Goal: Transaction & Acquisition: Purchase product/service

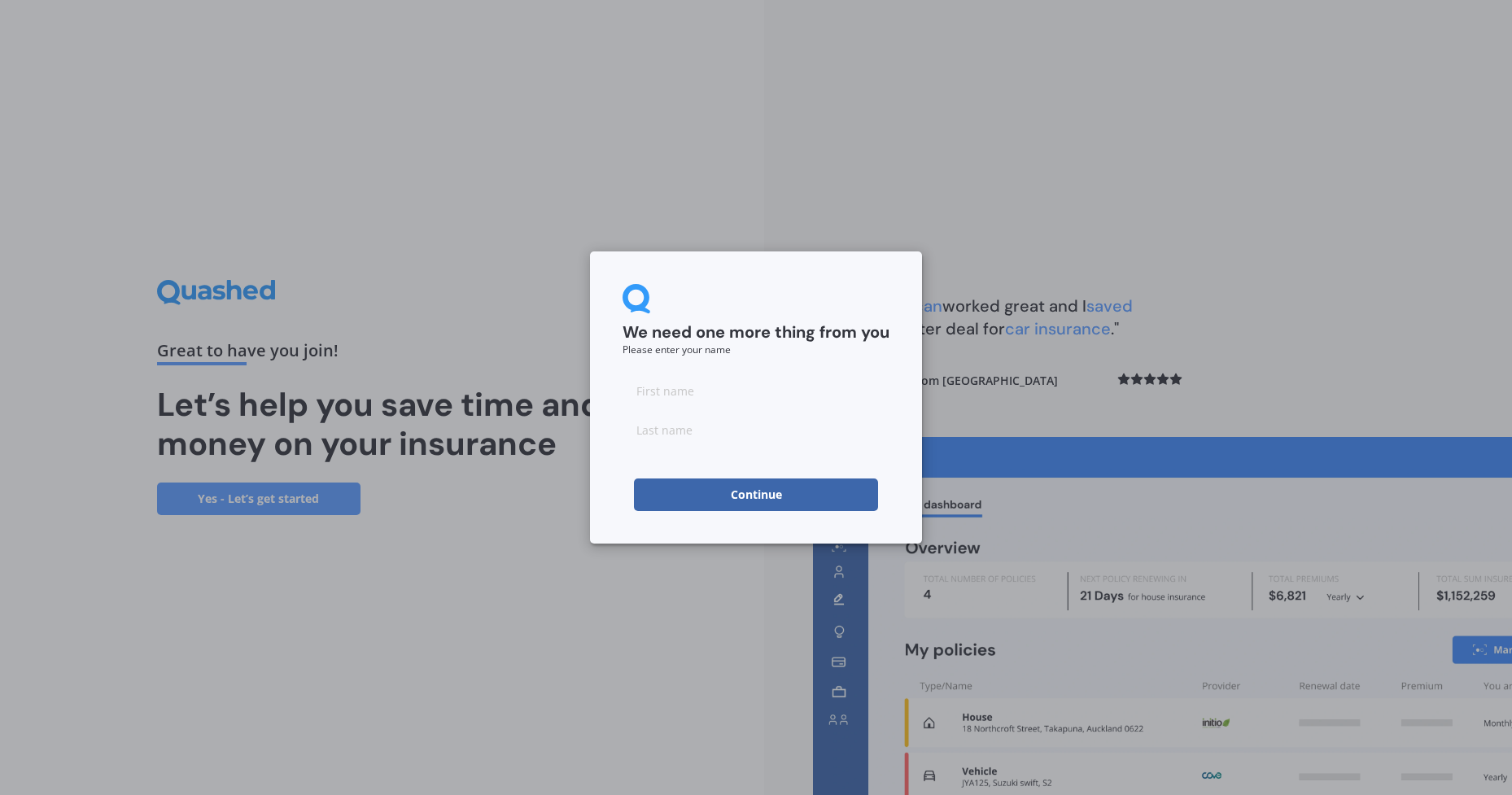
click at [704, 395] on input at bounding box center [756, 390] width 267 height 32
type input "[PERSON_NAME]"
click at [719, 438] on input at bounding box center [756, 429] width 267 height 32
type input "[PERSON_NAME]"
click at [778, 498] on button "Continue" at bounding box center [756, 494] width 244 height 32
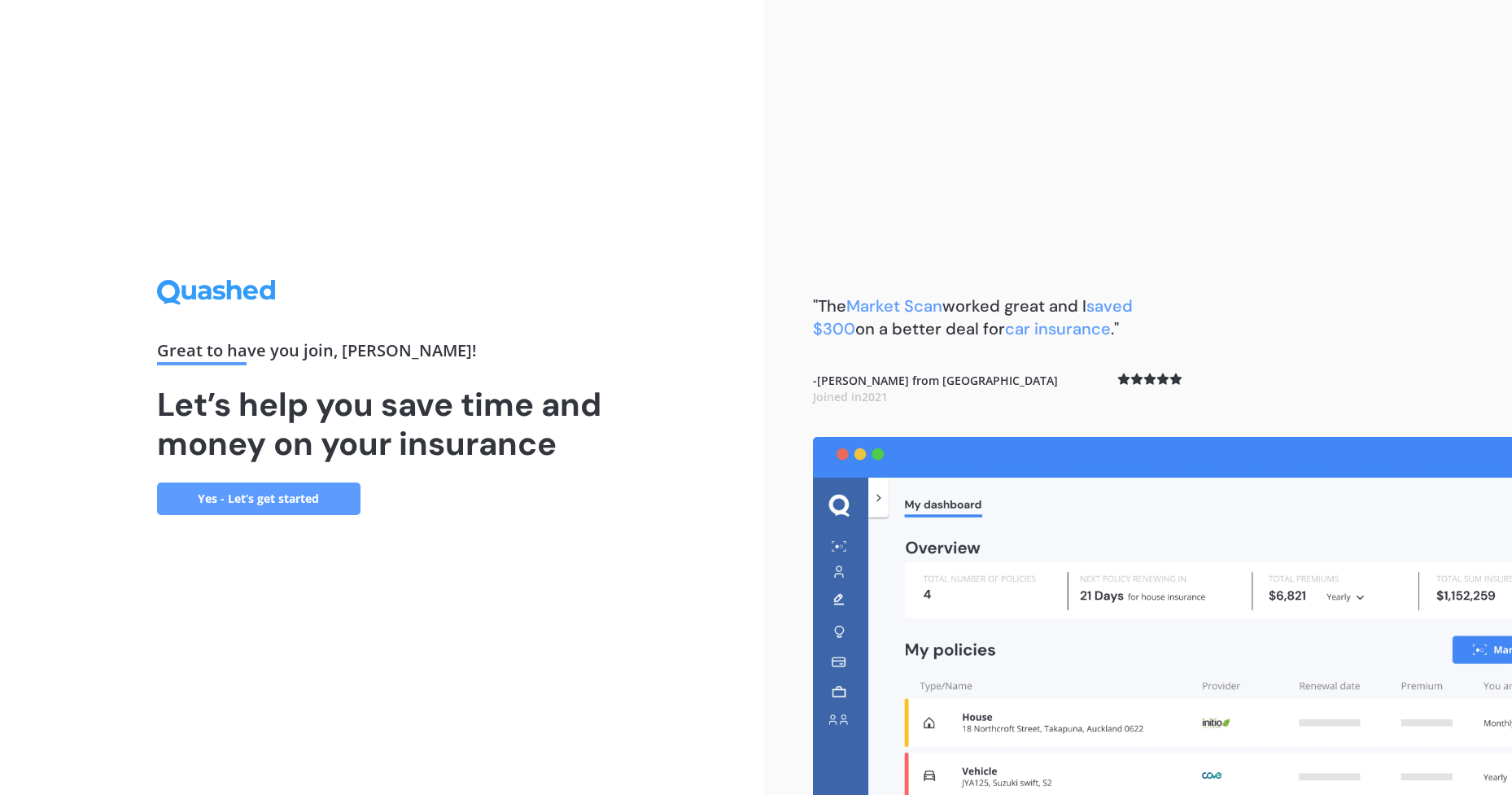
click at [280, 490] on link "Yes - Let’s get started" at bounding box center [259, 498] width 204 height 32
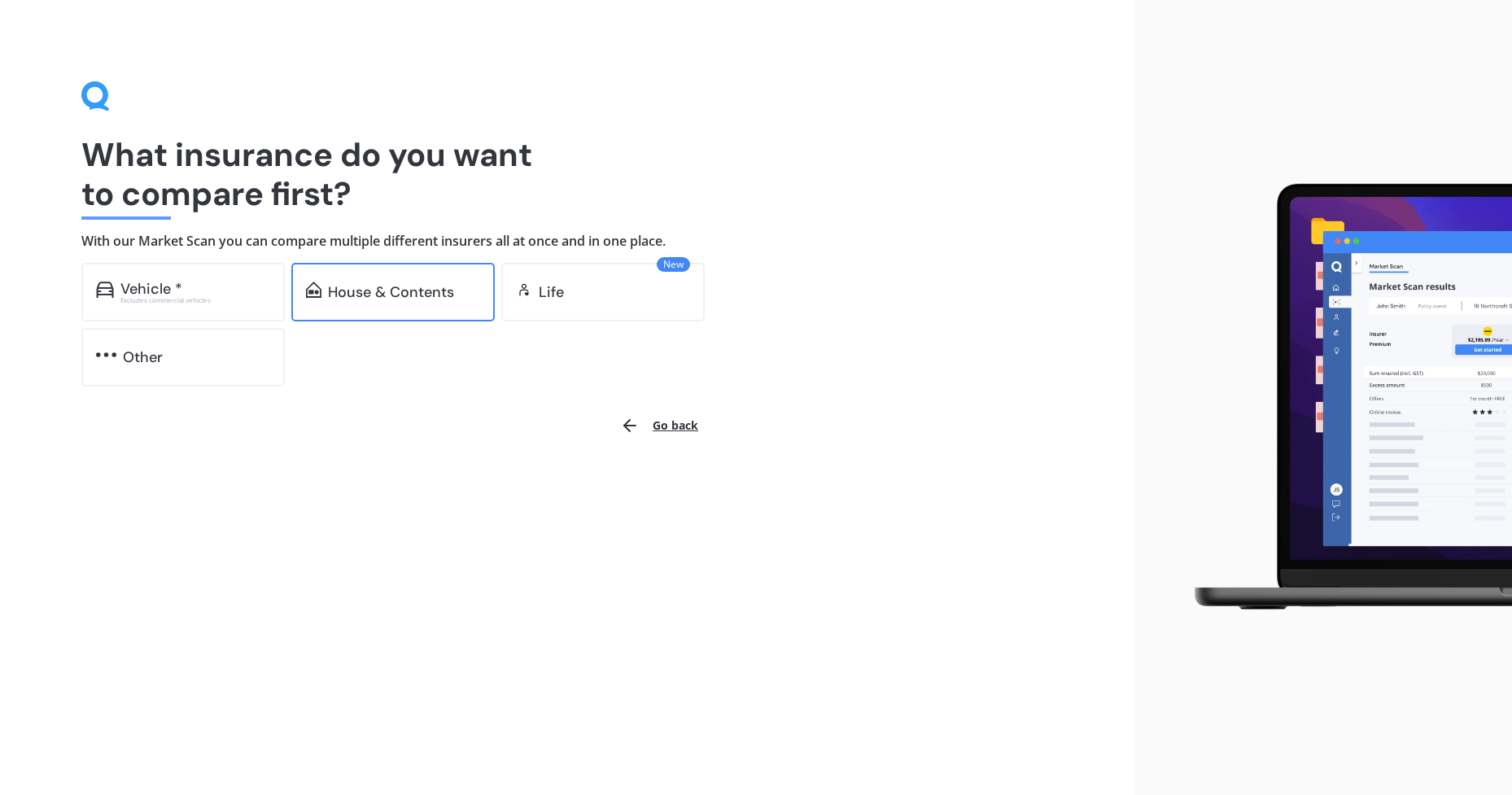
click at [396, 287] on div "House & Contents" at bounding box center [392, 292] width 126 height 17
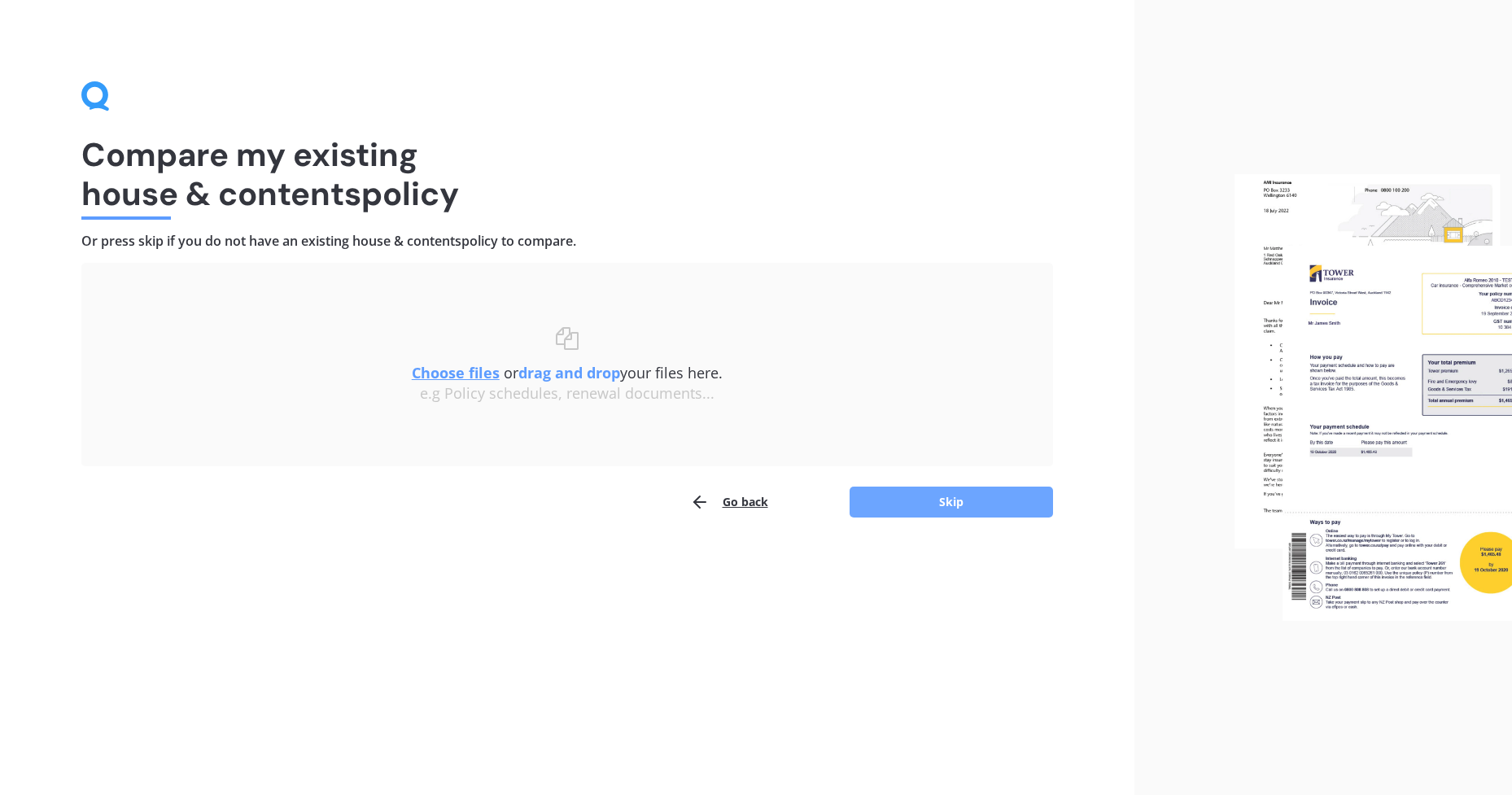
click at [953, 498] on button "Skip" at bounding box center [951, 502] width 204 height 31
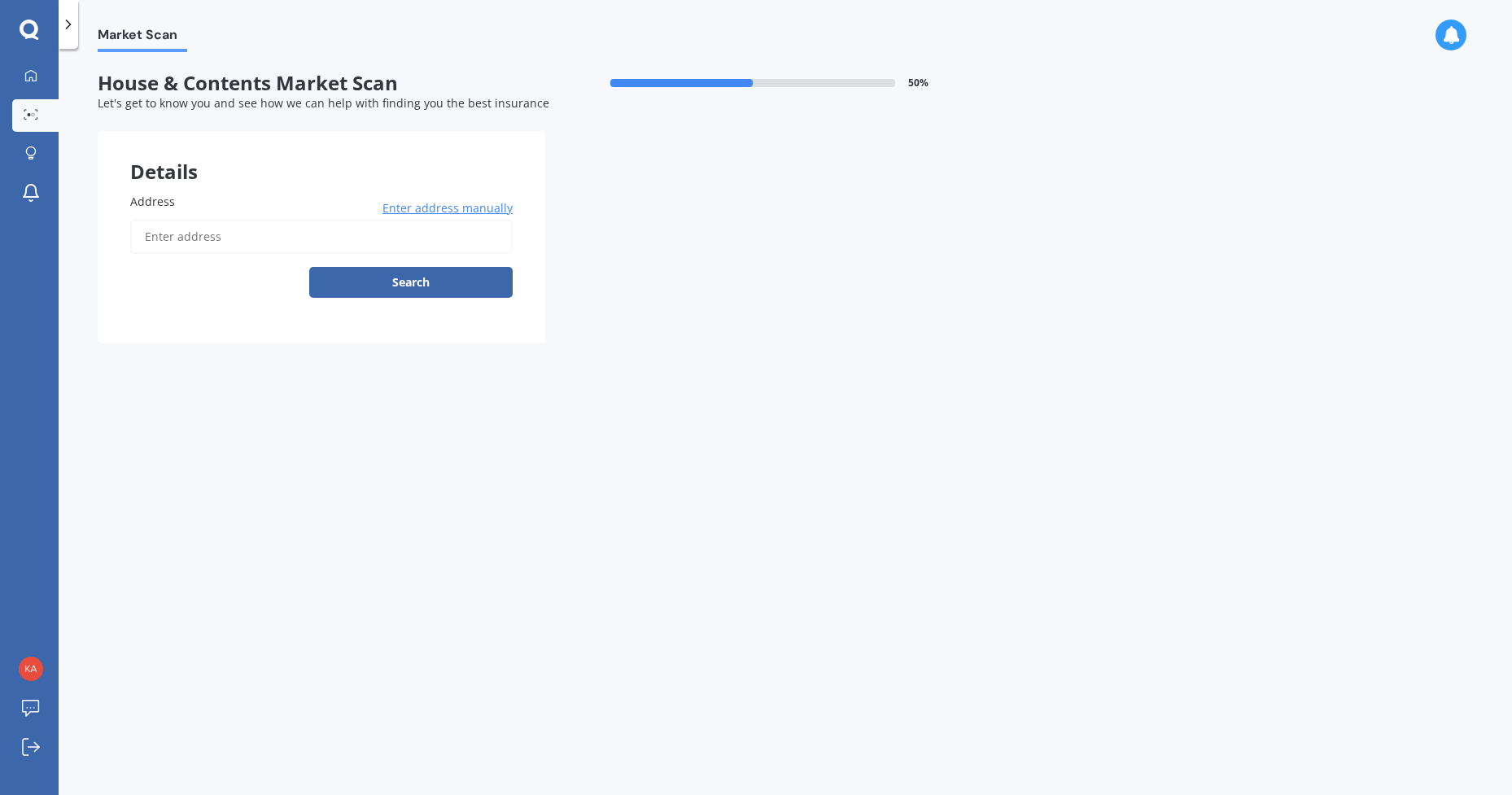
click at [214, 242] on input "Address" at bounding box center [322, 236] width 382 height 34
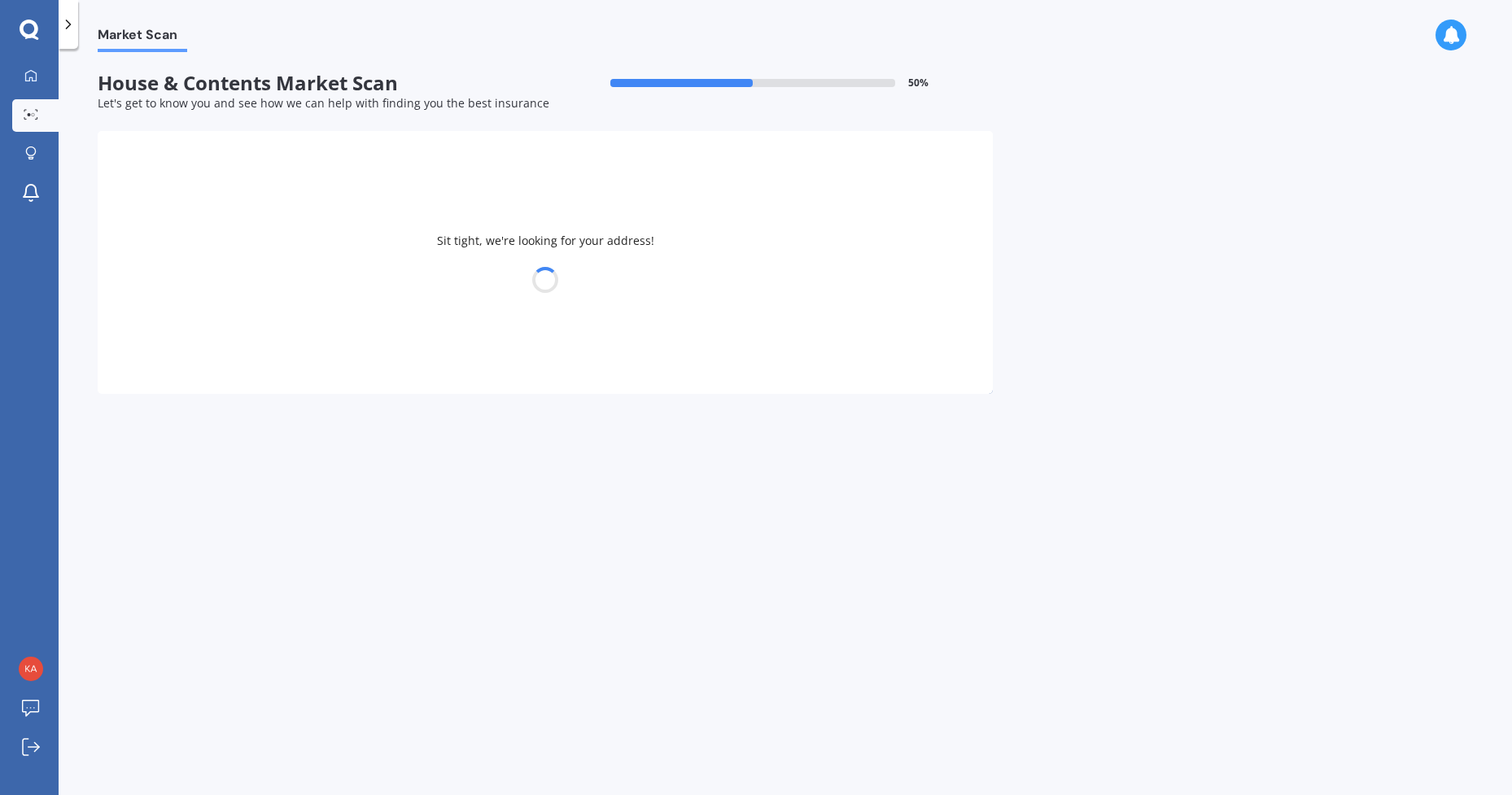
type input "[STREET_ADDRESS]"
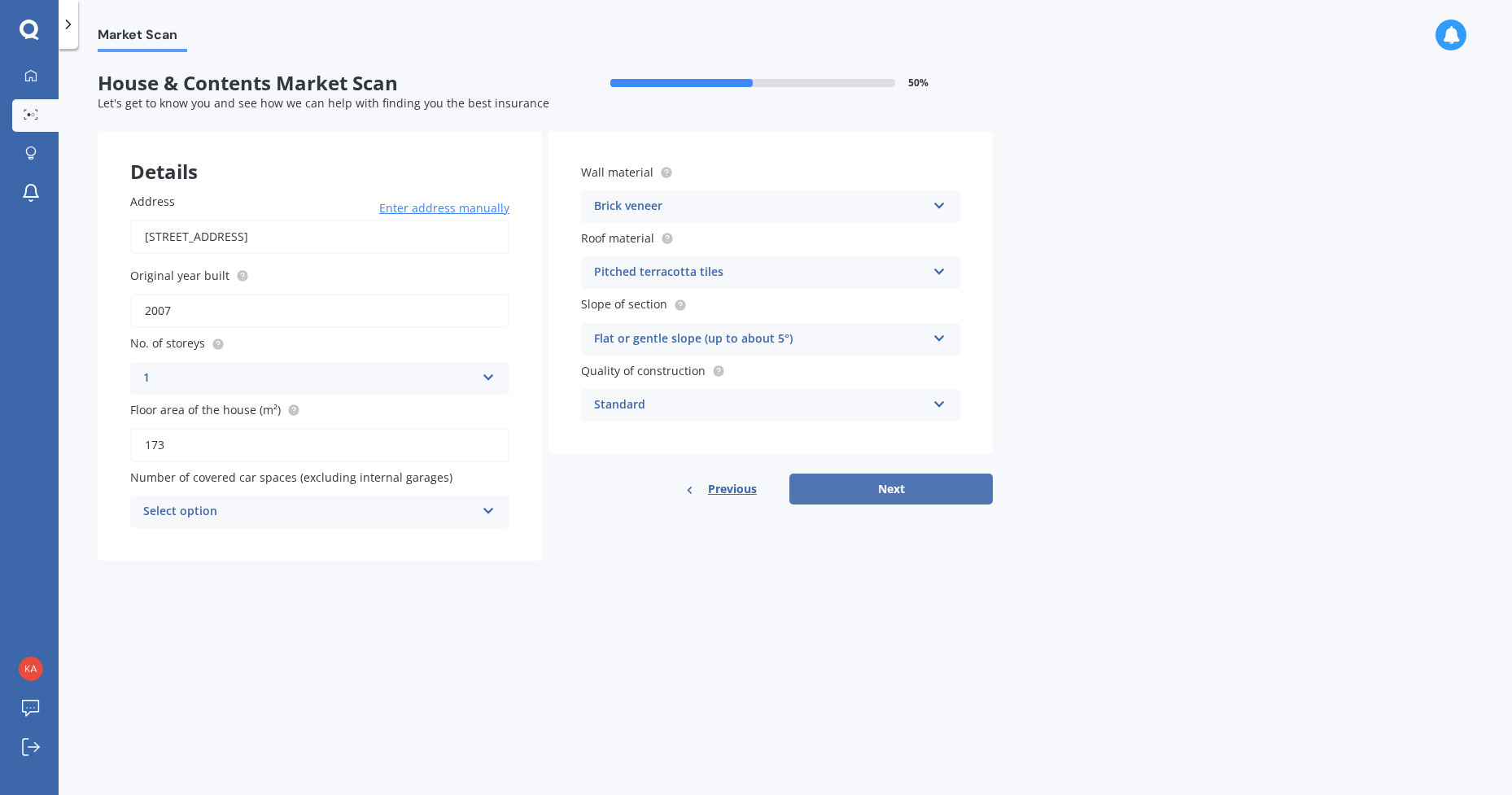
click at [904, 488] on button "Next" at bounding box center [891, 488] width 204 height 31
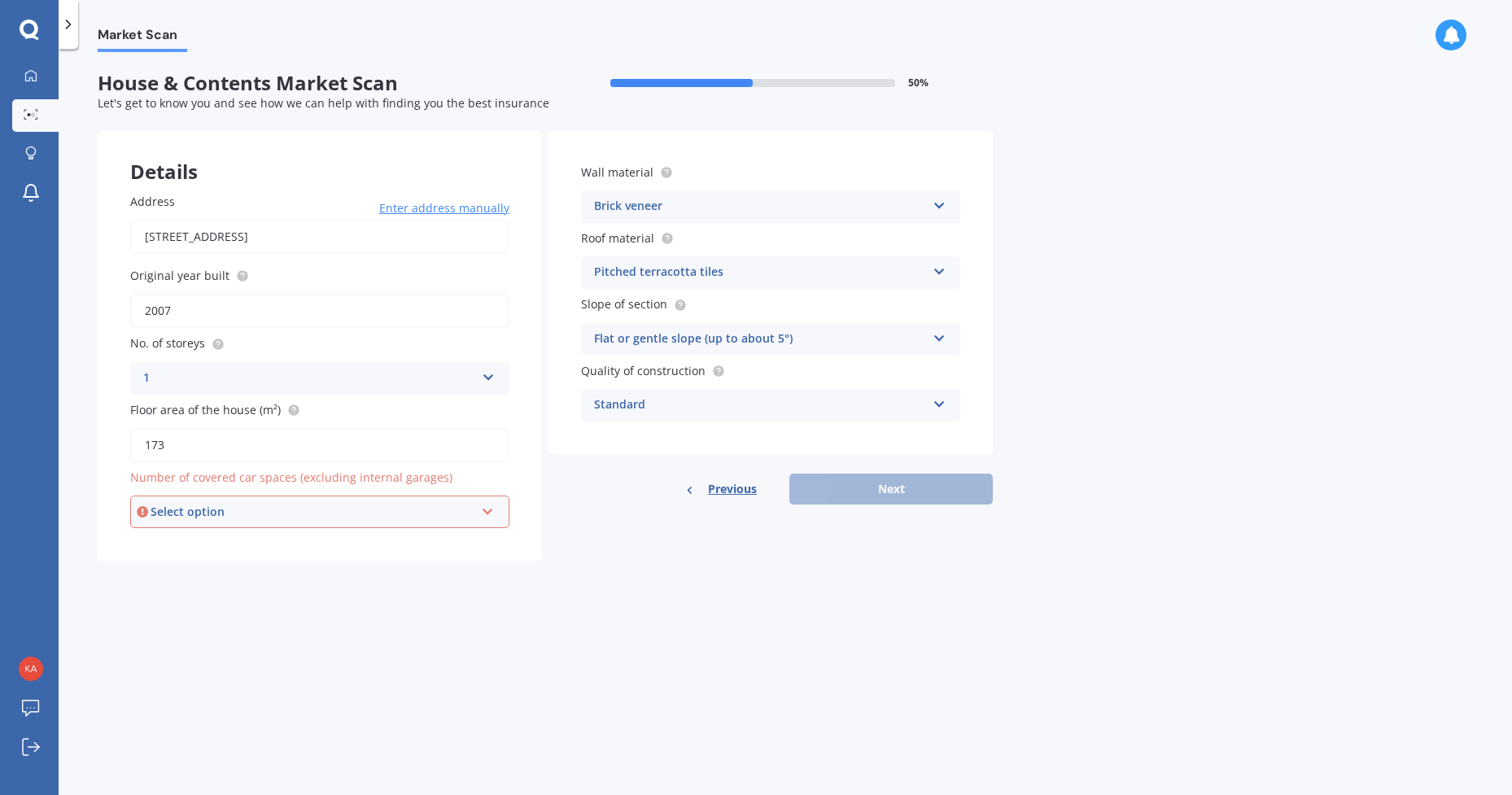
click at [485, 509] on icon at bounding box center [488, 508] width 14 height 12
click at [144, 542] on div "0" at bounding box center [320, 542] width 376 height 29
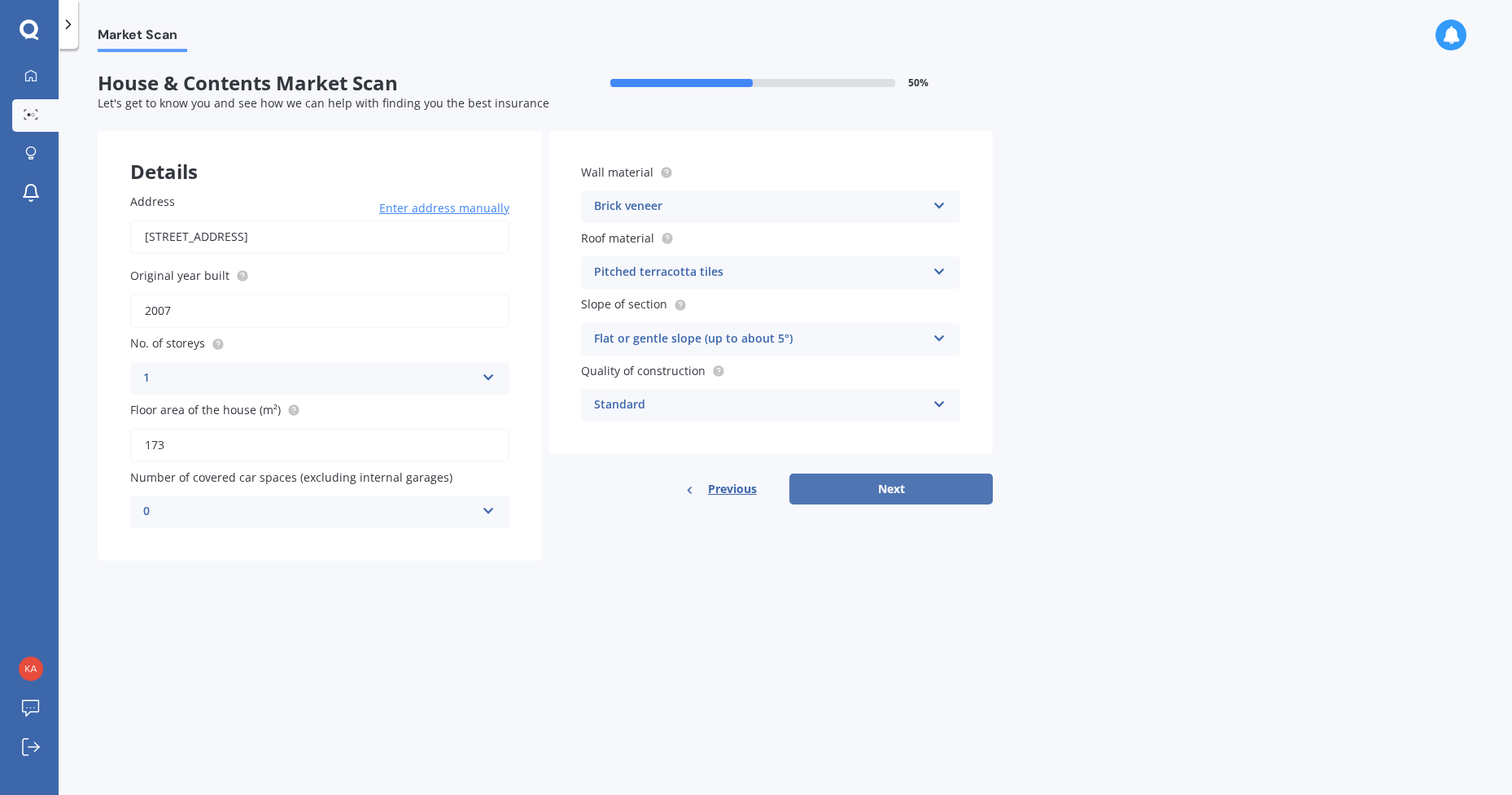
click at [873, 483] on button "Next" at bounding box center [891, 488] width 204 height 31
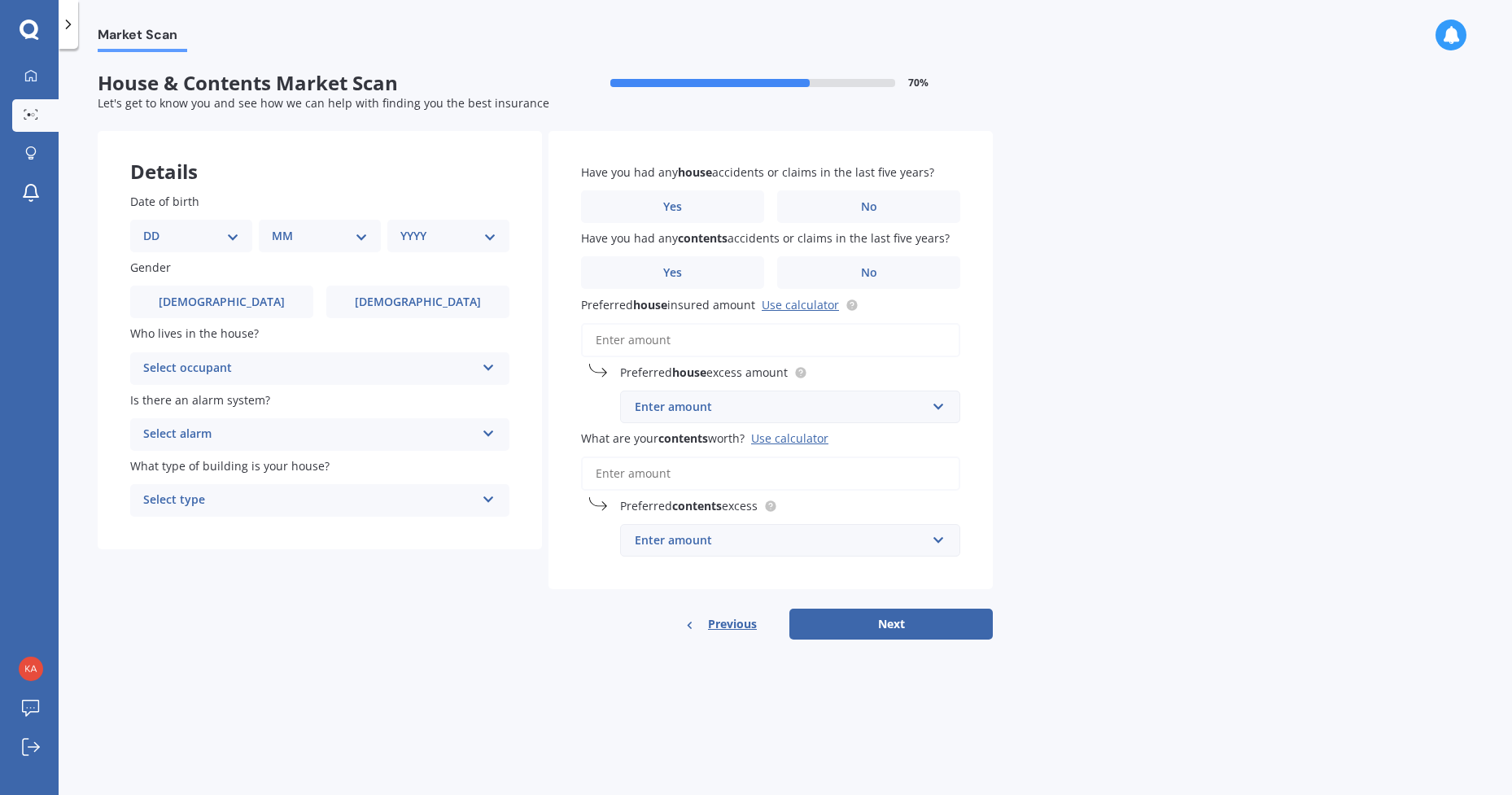
click at [209, 233] on select "DD 01 02 03 04 05 06 07 08 09 10 11 12 13 14 15 16 17 18 19 20 21 22 23 24 25 2…" at bounding box center [191, 236] width 96 height 18
select select "27"
click at [143, 227] on select "DD 01 02 03 04 05 06 07 08 09 10 11 12 13 14 15 16 17 18 19 20 21 22 23 24 25 2…" at bounding box center [191, 236] width 96 height 18
click at [331, 233] on select "MM 01 02 03 04 05 06 07 08 09 10 11 12" at bounding box center [323, 236] width 90 height 18
select select "08"
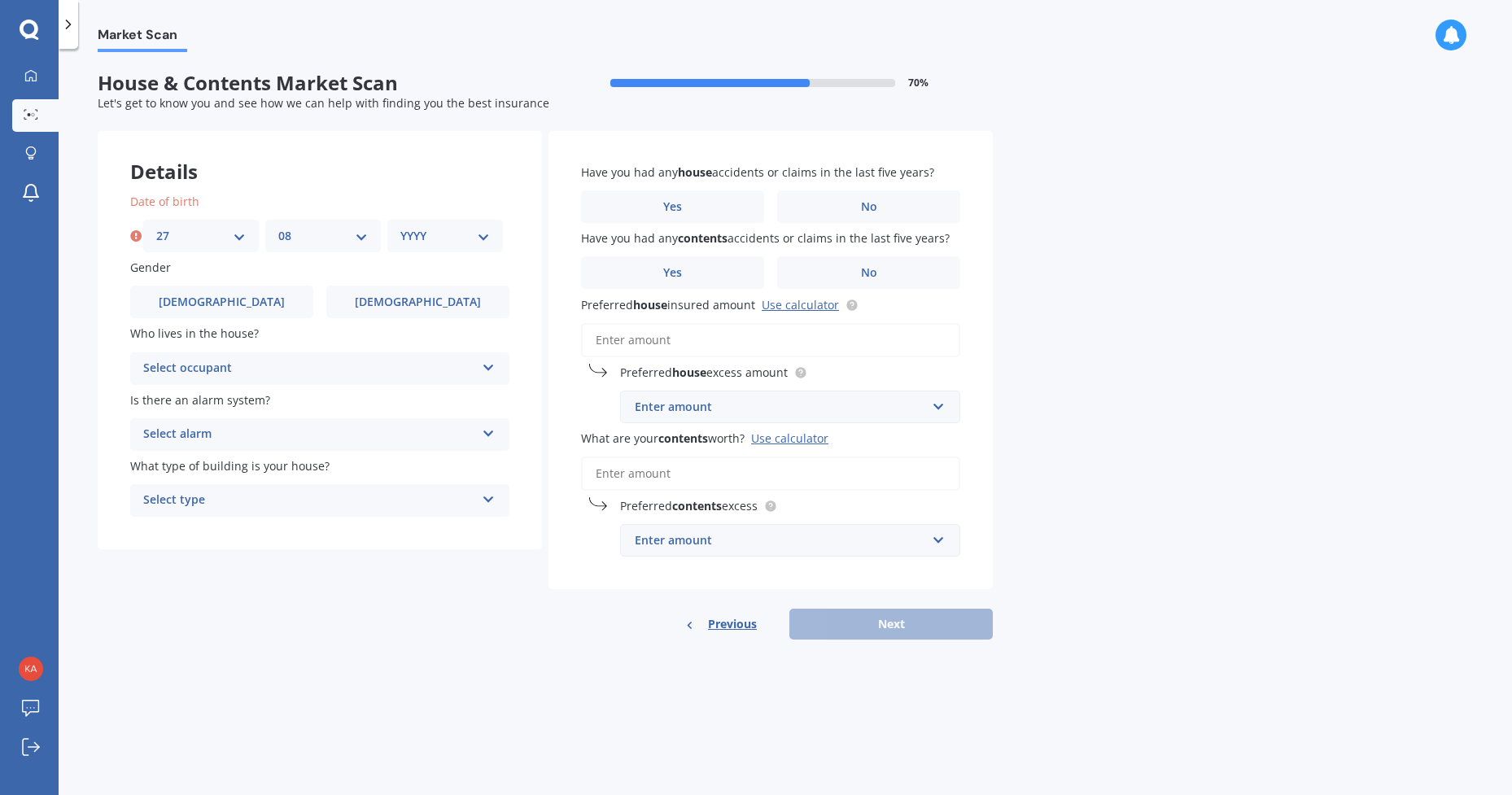
click at [278, 227] on select "MM 01 02 03 04 05 06 07 08 09 10 11 12" at bounding box center [323, 236] width 90 height 18
click at [442, 230] on select "YYYY 2009 2008 2007 2006 2005 2004 2003 2002 2001 2000 1999 1998 1997 1996 1995…" at bounding box center [446, 236] width 90 height 18
select select "1980"
click at [401, 227] on select "YYYY 2009 2008 2007 2006 2005 2004 2003 2002 2001 2000 1999 1998 1997 1996 1995…" at bounding box center [446, 236] width 90 height 18
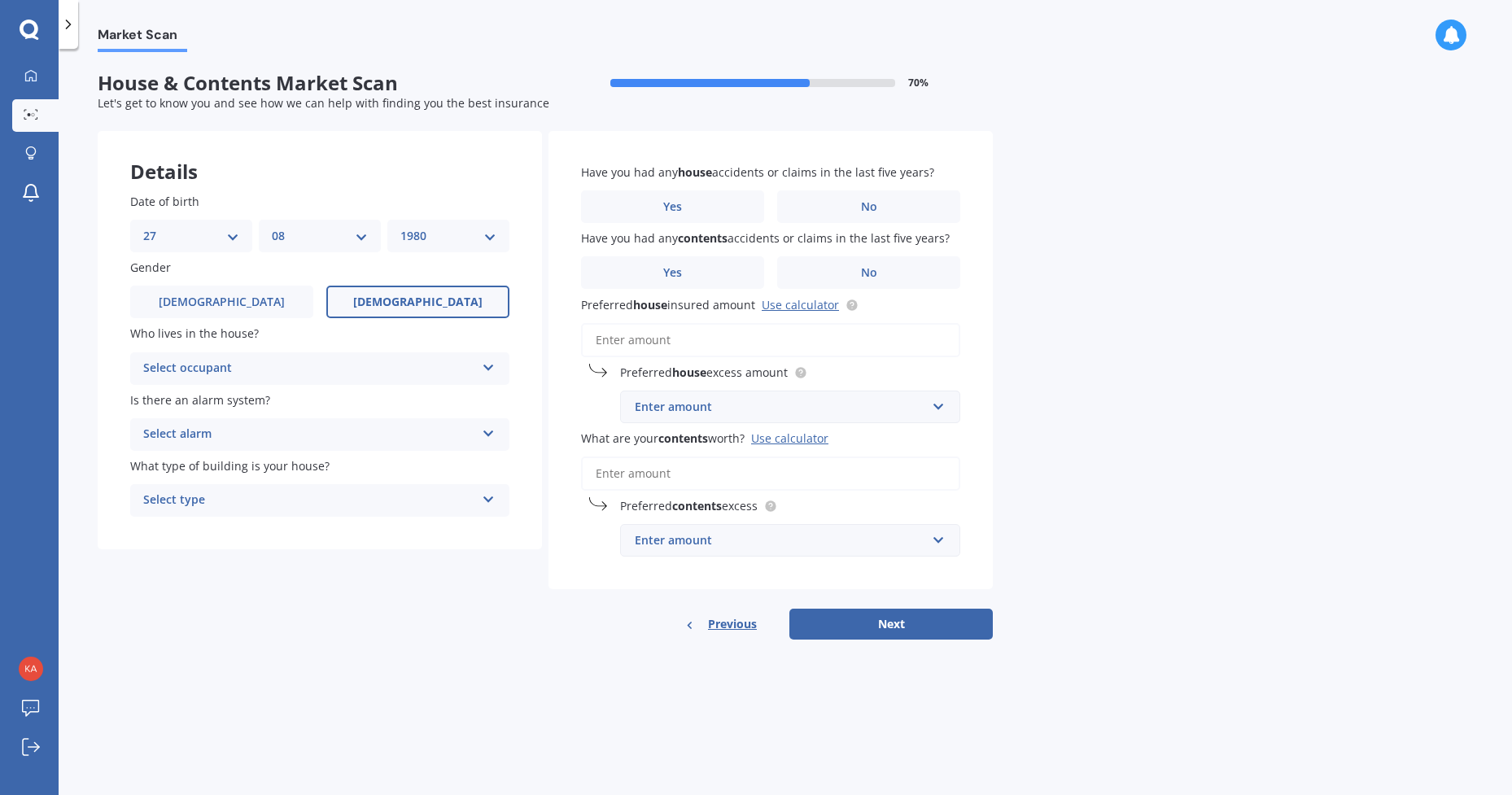
click at [412, 290] on label "[DEMOGRAPHIC_DATA]" at bounding box center [418, 302] width 183 height 32
click at [0, 0] on input "[DEMOGRAPHIC_DATA]" at bounding box center [0, 0] width 0 height 0
click at [490, 366] on icon at bounding box center [489, 365] width 14 height 12
click at [94, 378] on div "Market Scan House & Contents Market Scan 70 % Let's get to know you and see how…" at bounding box center [786, 425] width 1454 height 746
click at [489, 431] on icon at bounding box center [489, 430] width 14 height 12
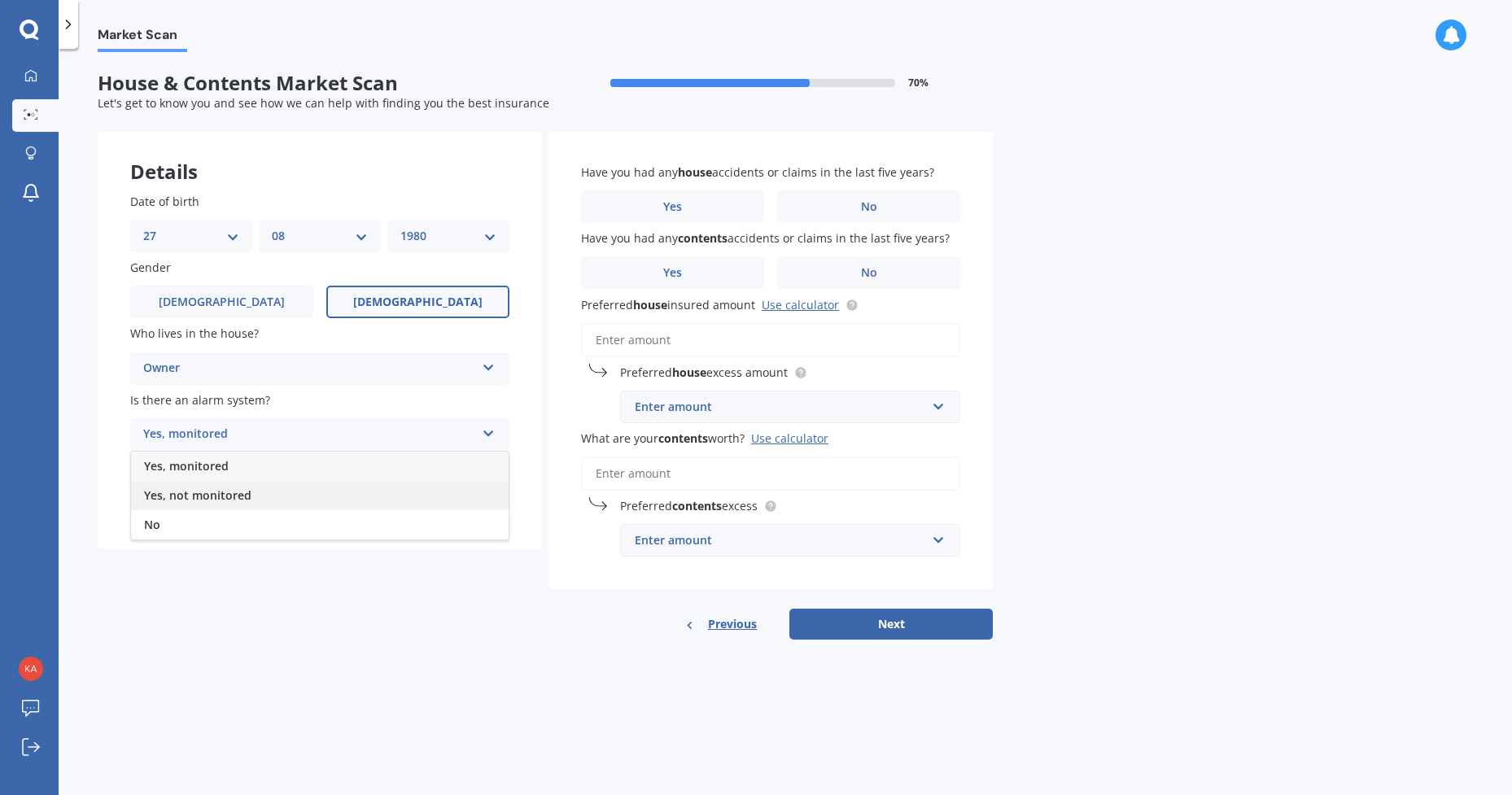
click at [195, 492] on span "Yes, not monitored" at bounding box center [197, 495] width 107 height 16
click at [494, 496] on icon at bounding box center [489, 496] width 14 height 12
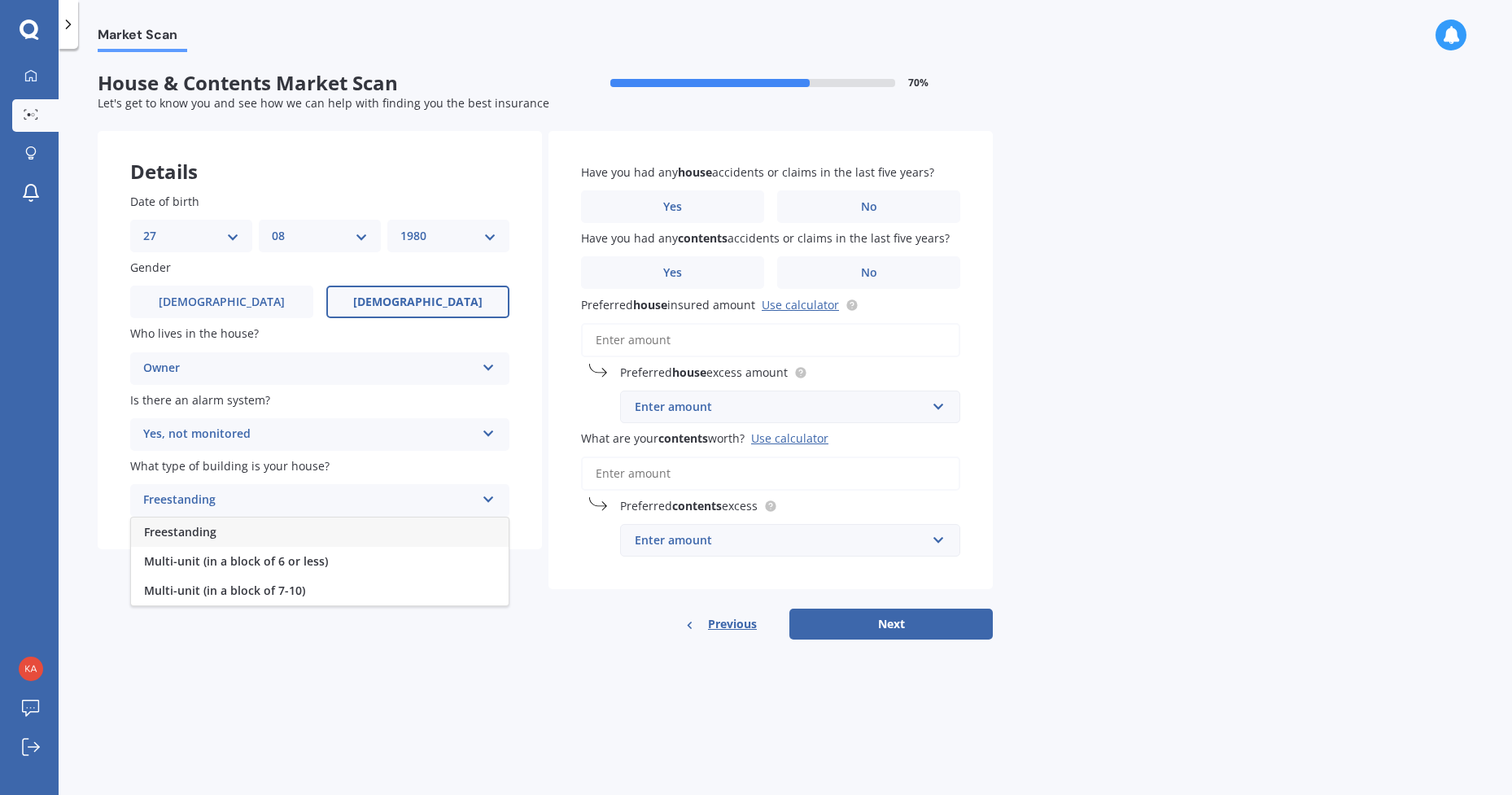
click at [213, 528] on span "Freestanding" at bounding box center [180, 532] width 72 height 16
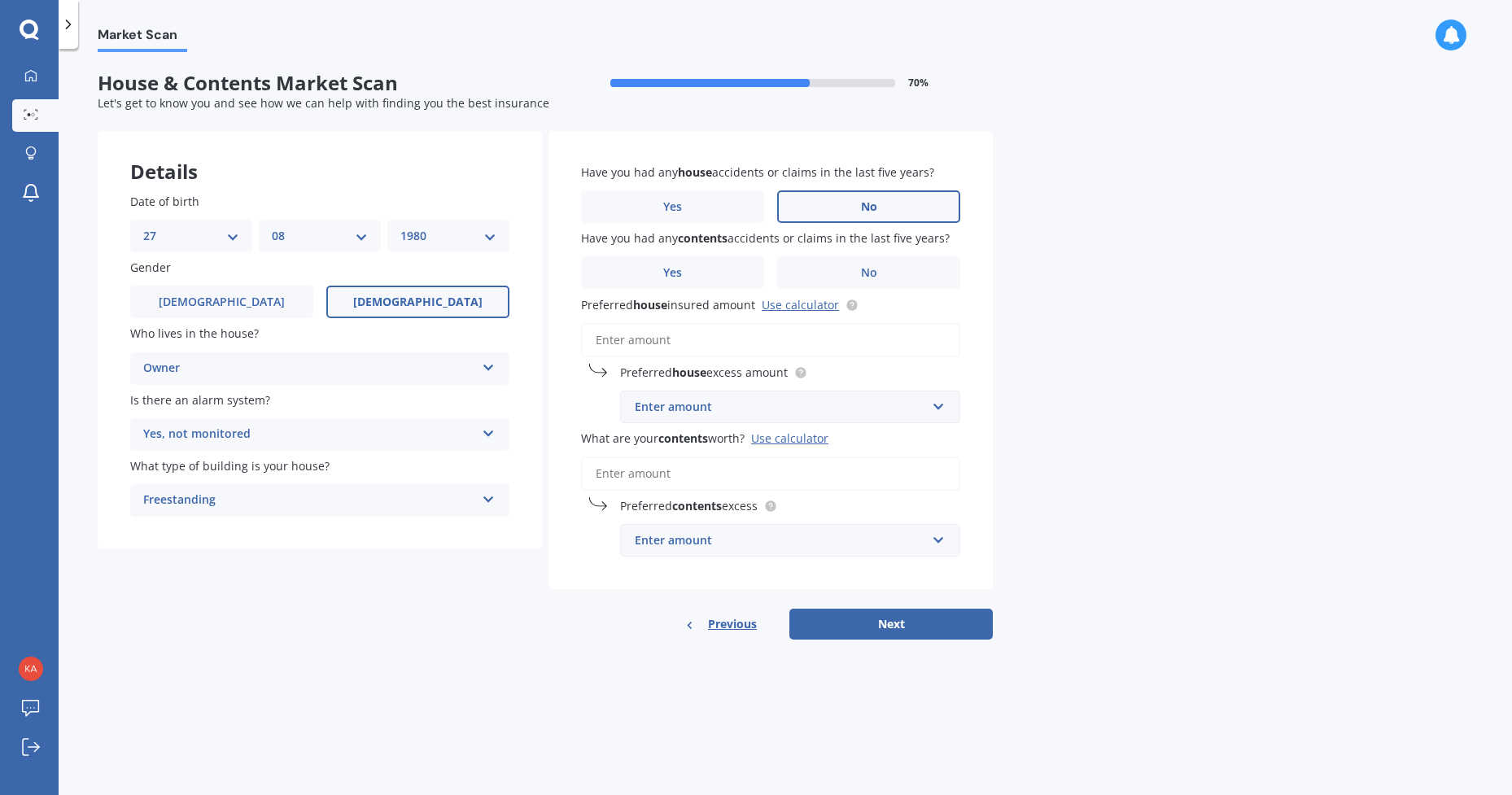
click at [861, 200] on span "No" at bounding box center [869, 207] width 17 height 14
click at [0, 0] on input "No" at bounding box center [0, 0] width 0 height 0
click at [836, 289] on label "No" at bounding box center [869, 272] width 183 height 32
click at [0, 0] on input "No" at bounding box center [0, 0] width 0 height 0
click at [660, 415] on div "Enter amount" at bounding box center [781, 407] width 292 height 18
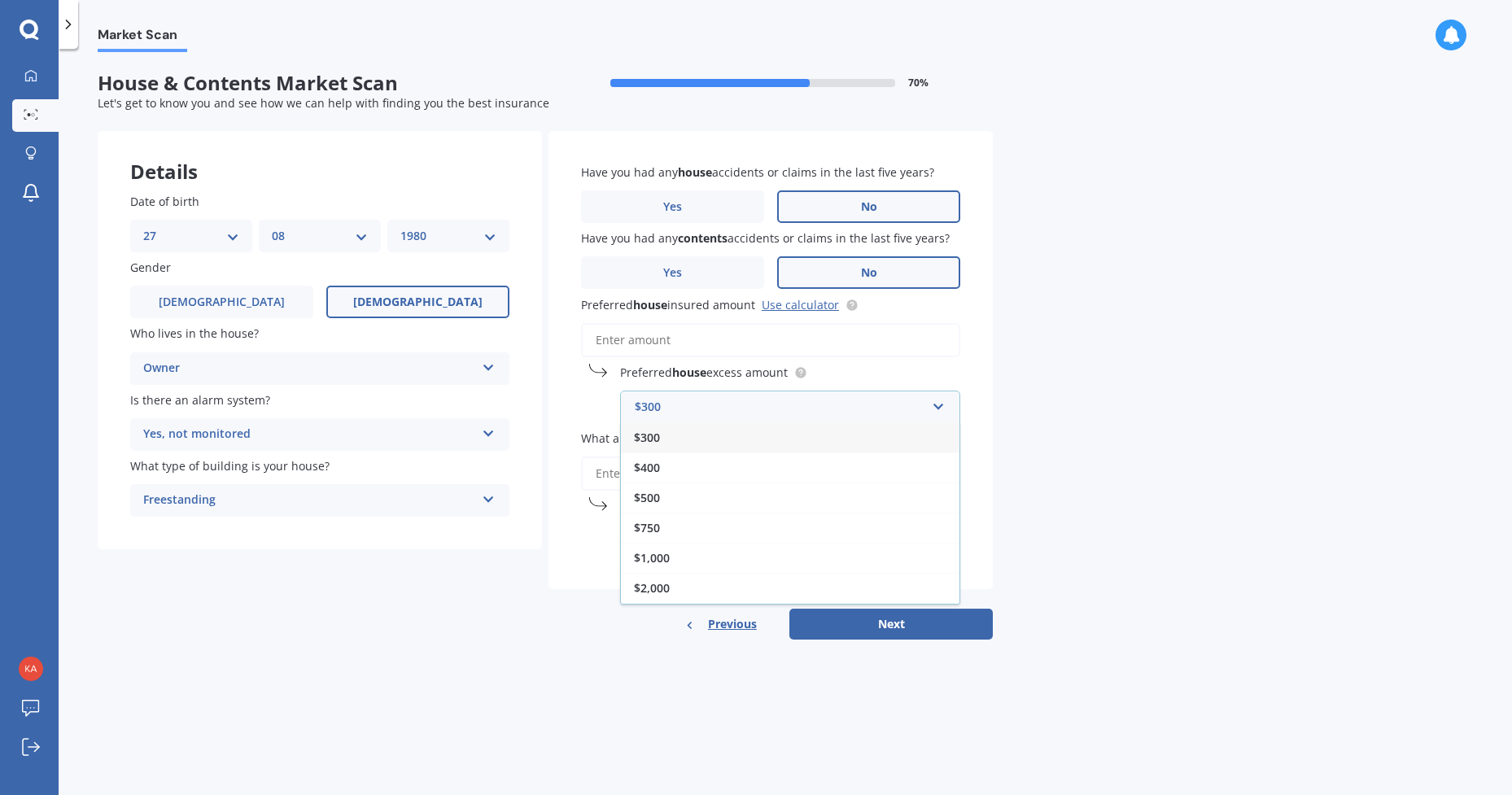
click at [656, 505] on span "$500" at bounding box center [647, 498] width 26 height 16
click at [648, 357] on input "Preferred house insured amount Use calculator" at bounding box center [771, 340] width 379 height 34
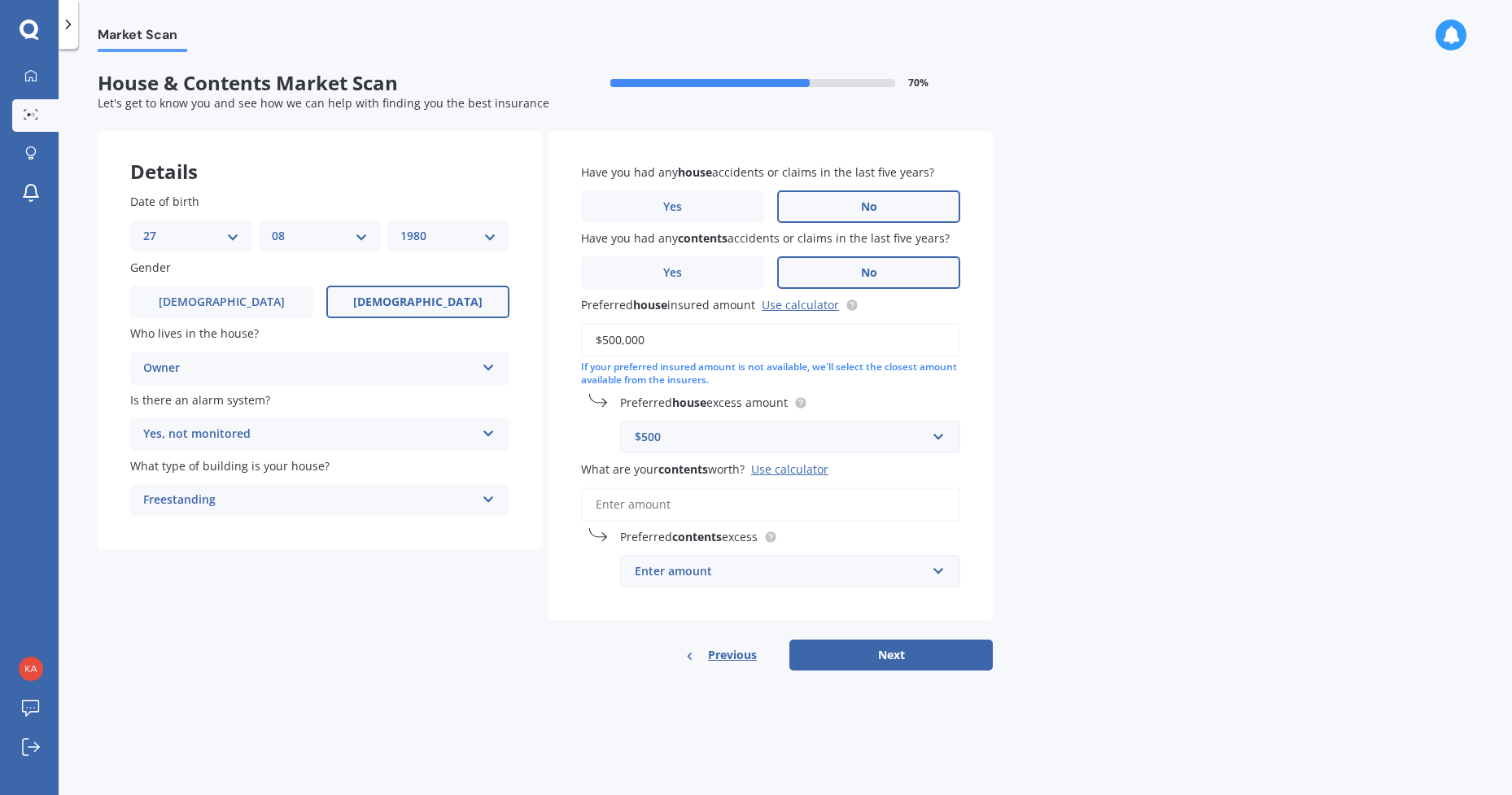
type input "$500,000"
click at [725, 522] on input "What are your contents worth? Use calculator" at bounding box center [771, 504] width 379 height 34
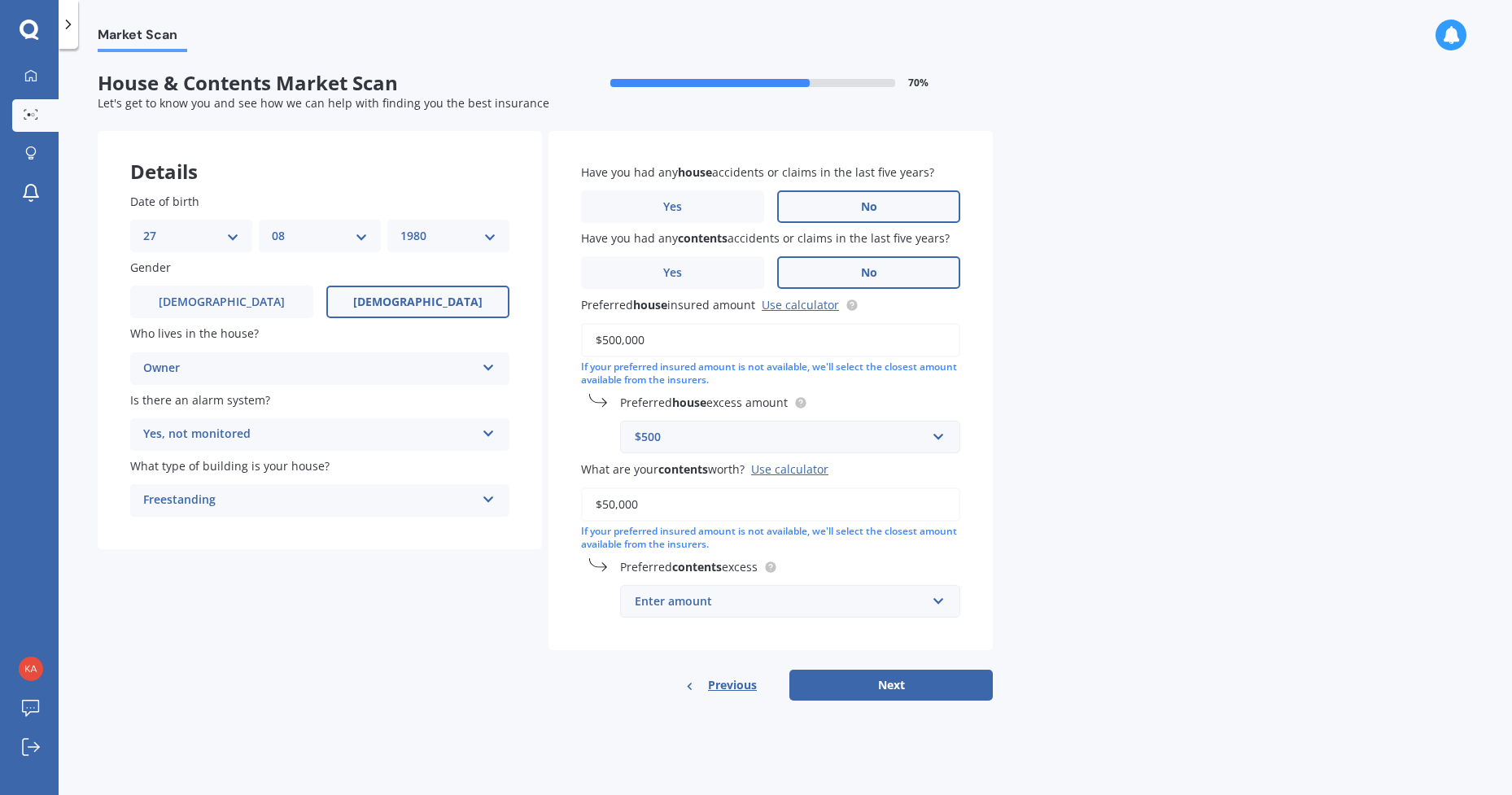
type input "$50,000"
click at [939, 452] on input "text" at bounding box center [785, 436] width 326 height 31
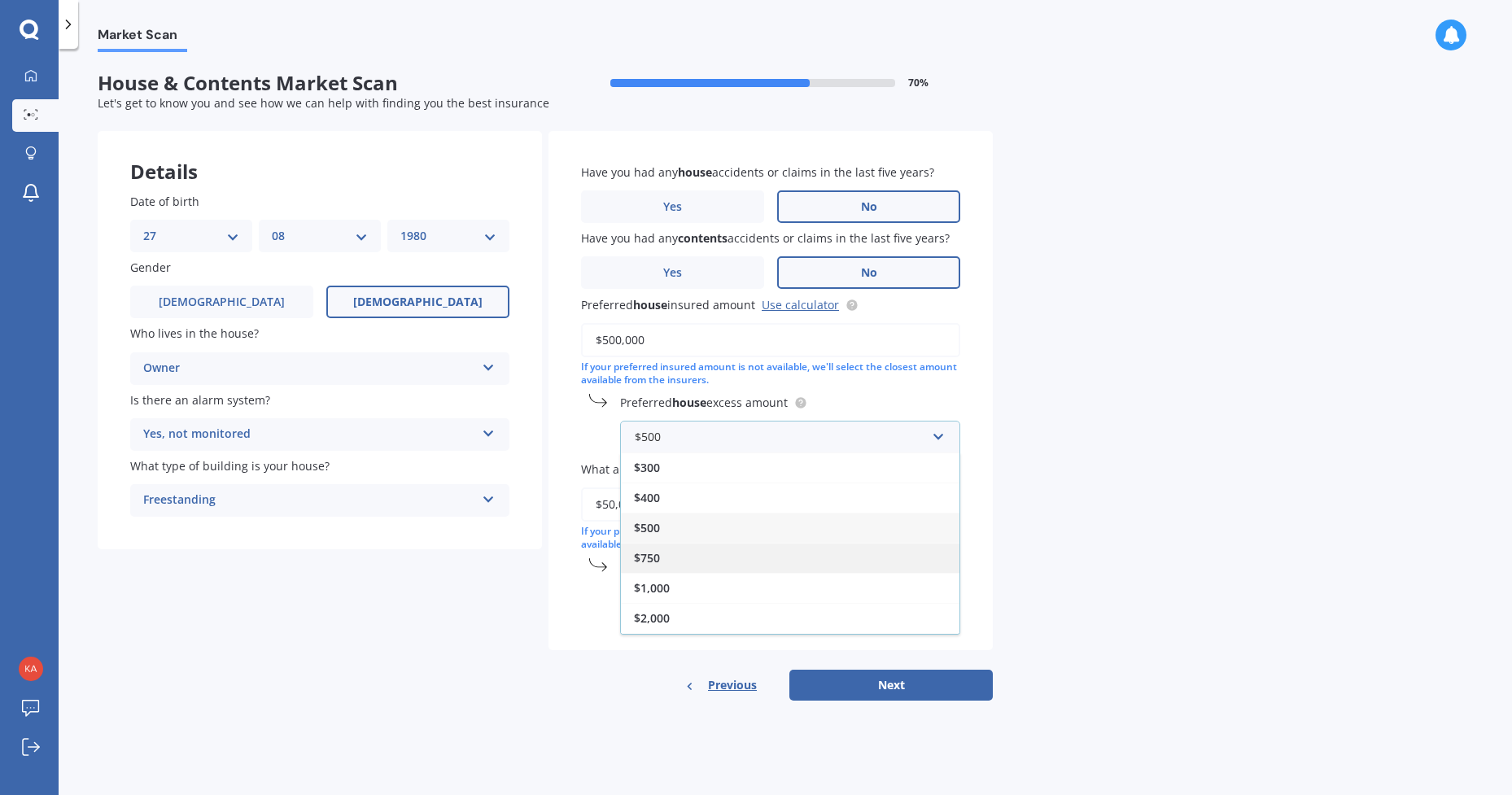
click at [657, 566] on span "$750" at bounding box center [647, 557] width 26 height 16
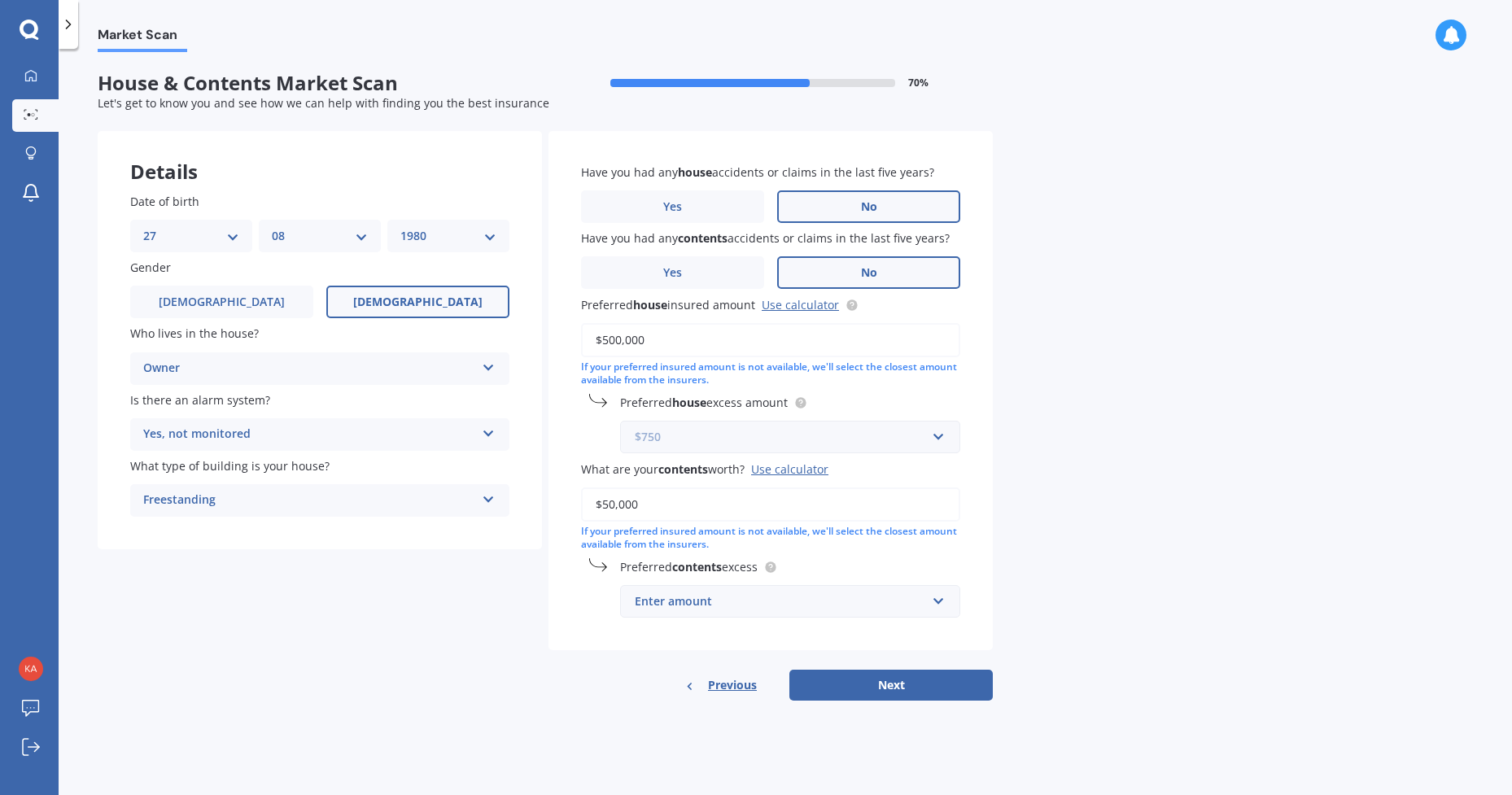
click at [938, 451] on input "text" at bounding box center [785, 436] width 326 height 31
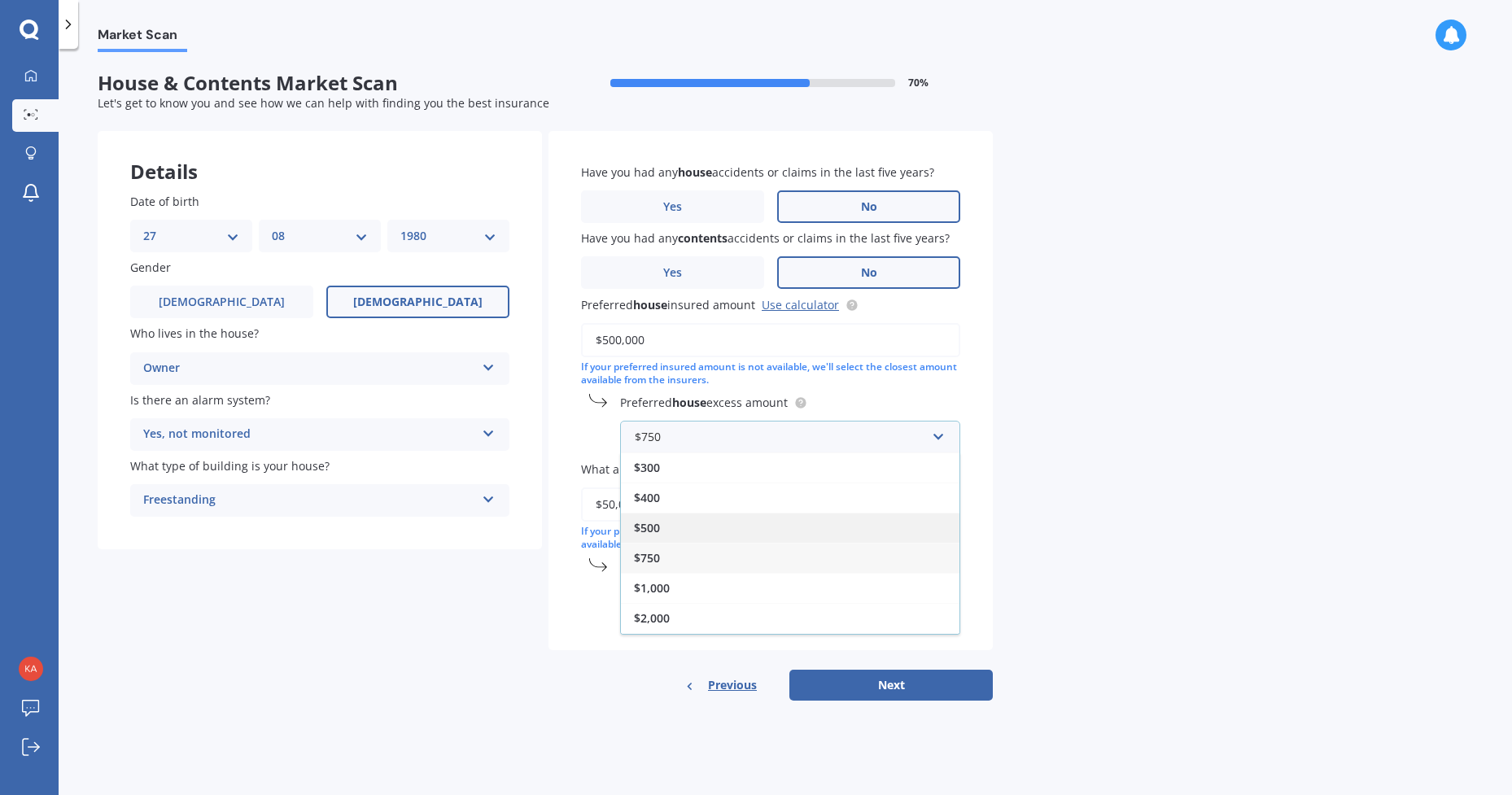
click at [671, 542] on div "$500" at bounding box center [790, 528] width 338 height 30
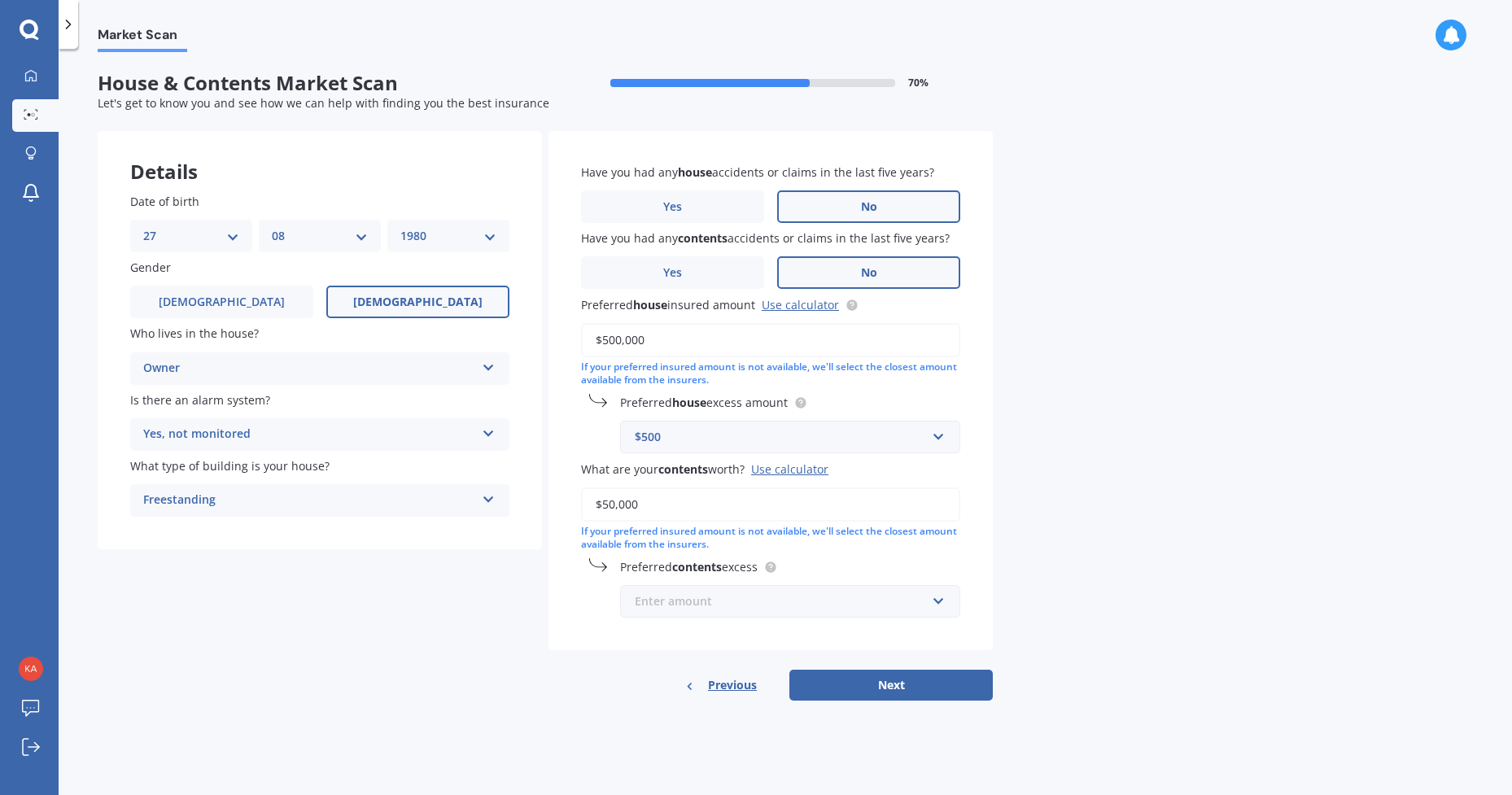
click at [940, 616] on input "text" at bounding box center [785, 601] width 326 height 31
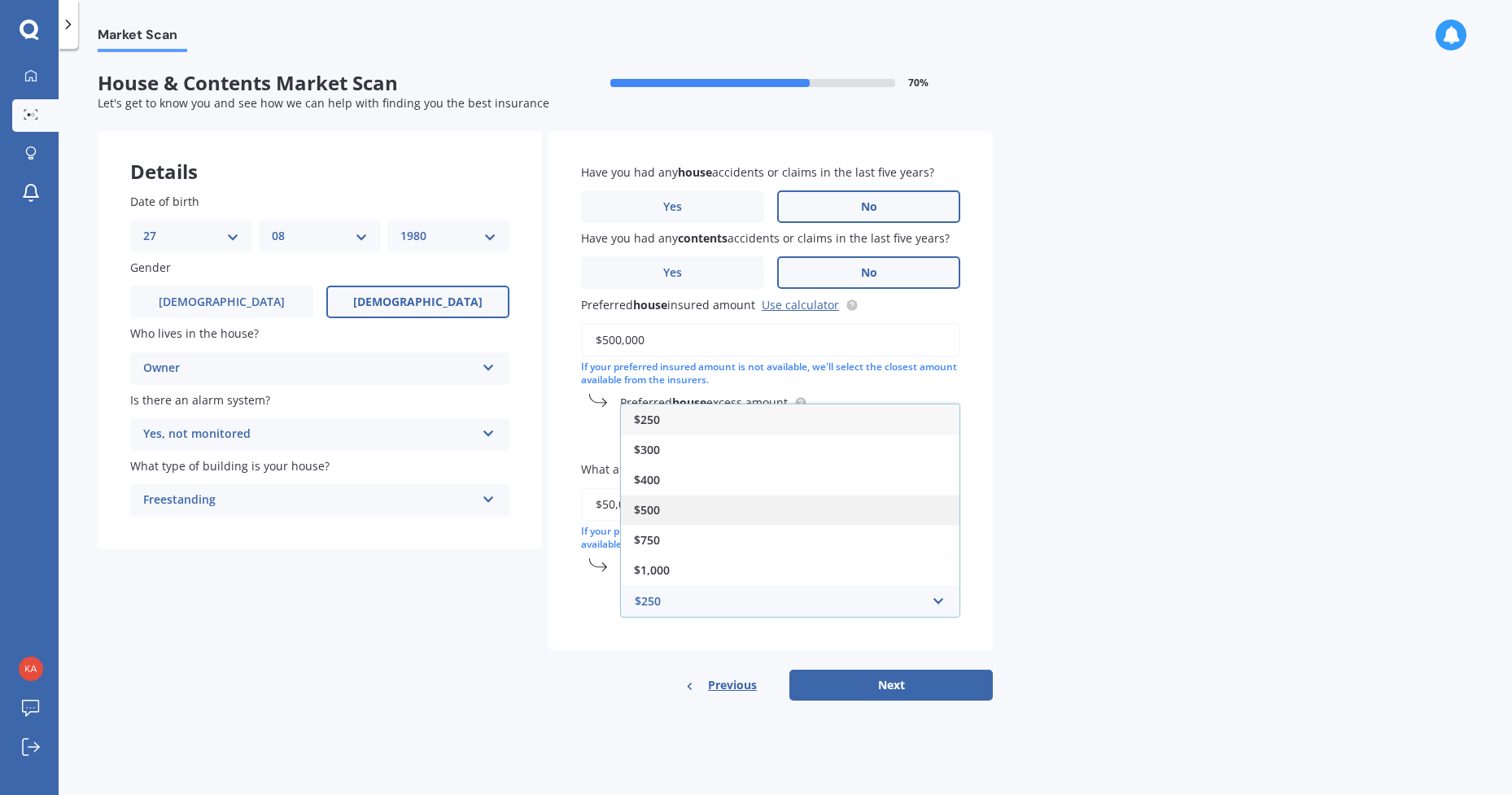
click at [652, 518] on span "$500" at bounding box center [647, 509] width 26 height 16
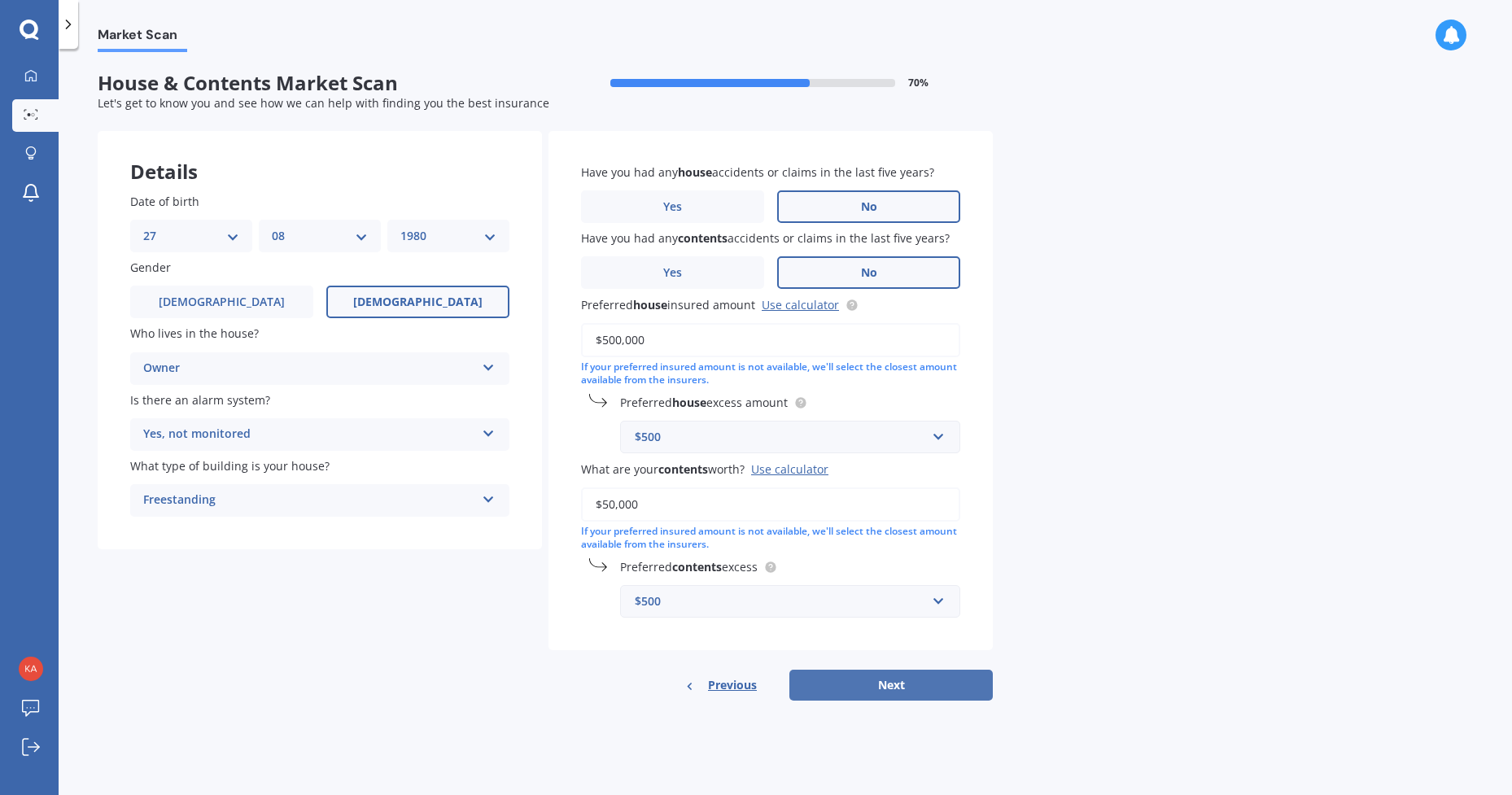
click at [847, 700] on button "Next" at bounding box center [891, 685] width 204 height 31
select select "27"
select select "08"
select select "1980"
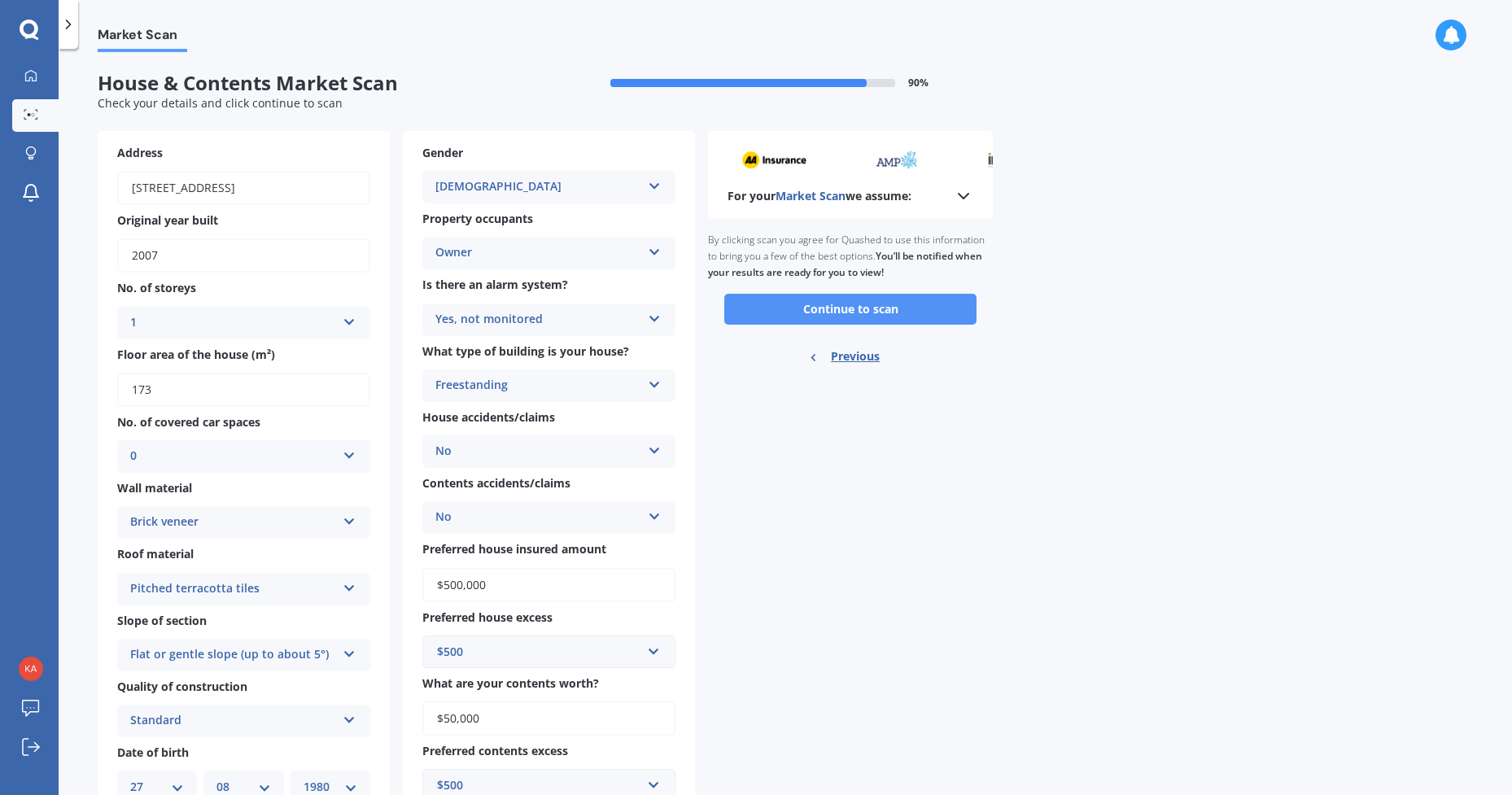
click at [834, 309] on button "Continue to scan" at bounding box center [851, 309] width 253 height 31
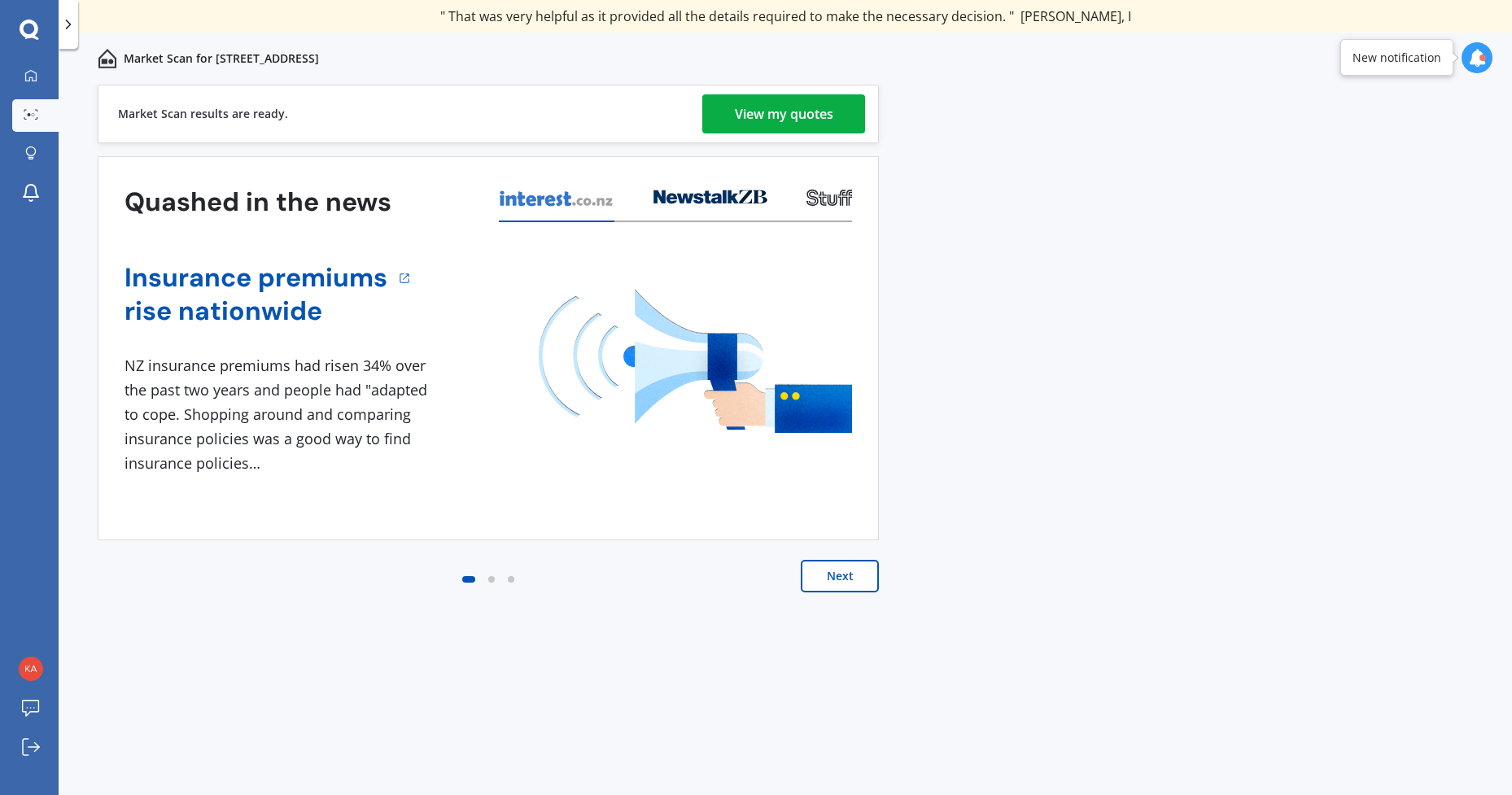
click at [754, 108] on div "View my quotes" at bounding box center [784, 114] width 98 height 39
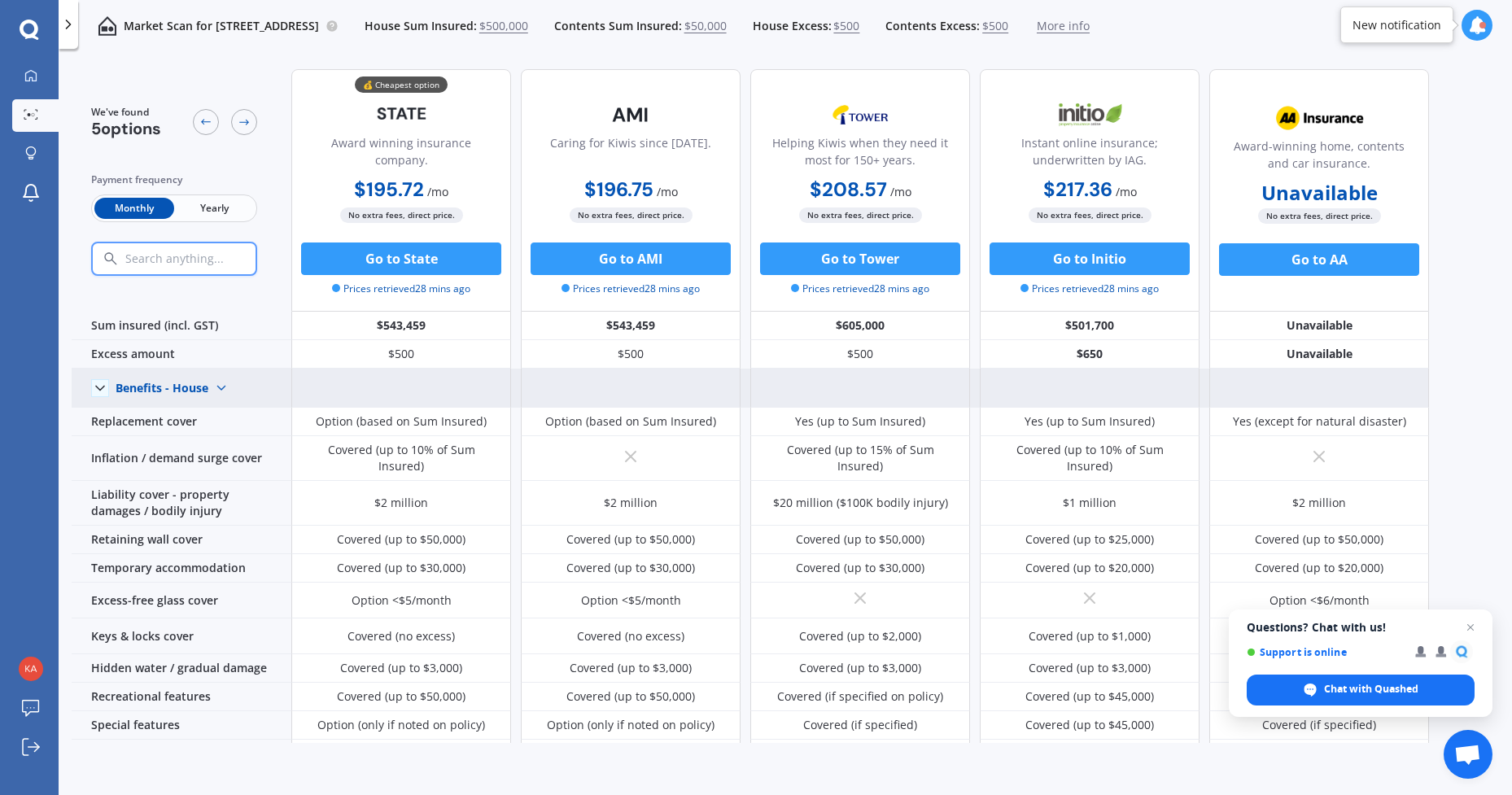
click at [101, 387] on polyline at bounding box center [101, 387] width 8 height 4
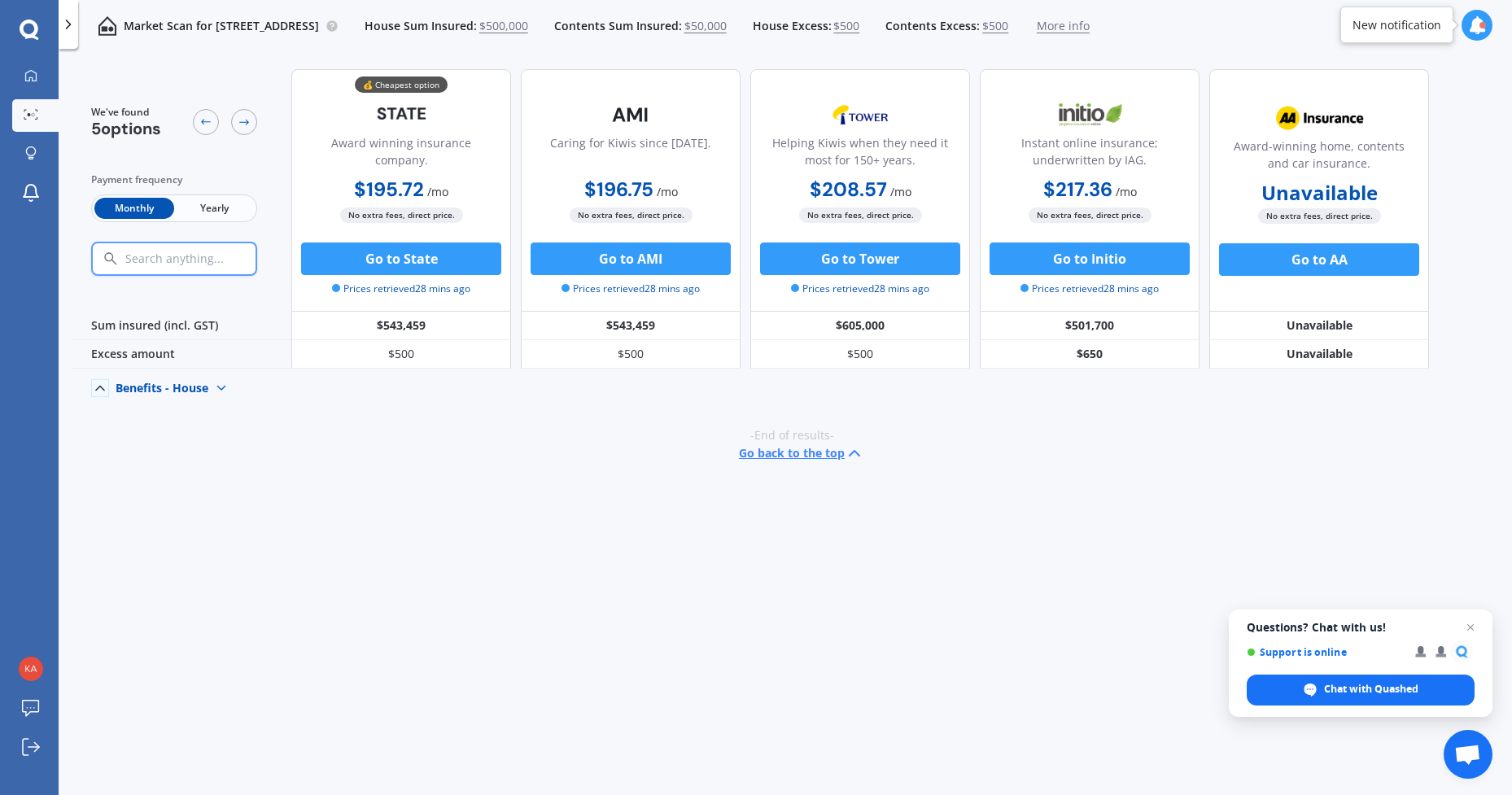
click at [101, 387] on polyline at bounding box center [101, 388] width 8 height 4
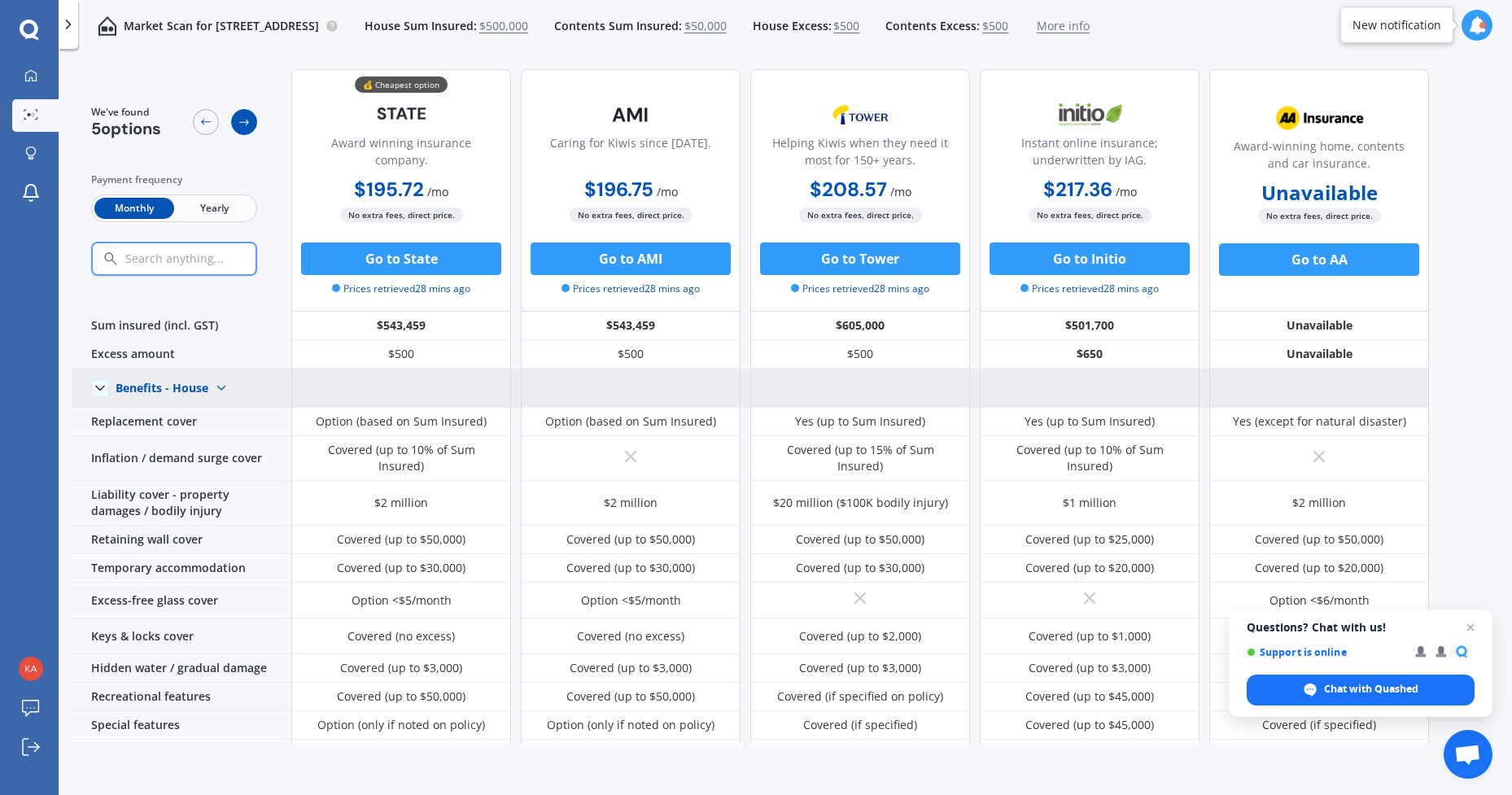
click at [240, 119] on icon at bounding box center [244, 122] width 13 height 13
click at [197, 116] on div at bounding box center [205, 121] width 26 height 26
click at [246, 119] on icon at bounding box center [244, 122] width 13 height 13
